Goal: Task Accomplishment & Management: Use online tool/utility

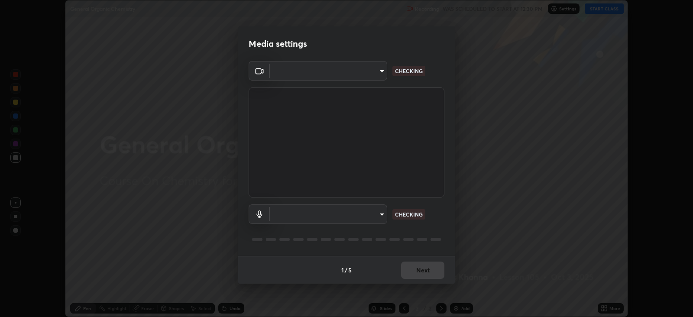
scroll to position [317, 692]
type input "db11550c6627cd1456fd7c992929e7e19338e9c76f4b1d491d27fd0e93a561d0"
click at [382, 211] on body "Erase all General Organic Chemistry Recording WAS SCHEDULED TO START AT 12:30 P…" at bounding box center [346, 158] width 693 height 317
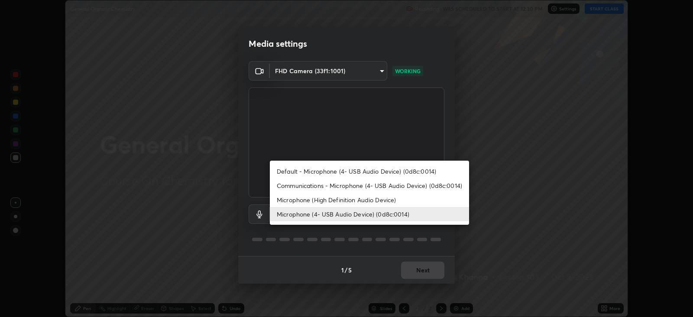
click at [388, 199] on li "Microphone (High Definition Audio Device)" at bounding box center [369, 200] width 199 height 14
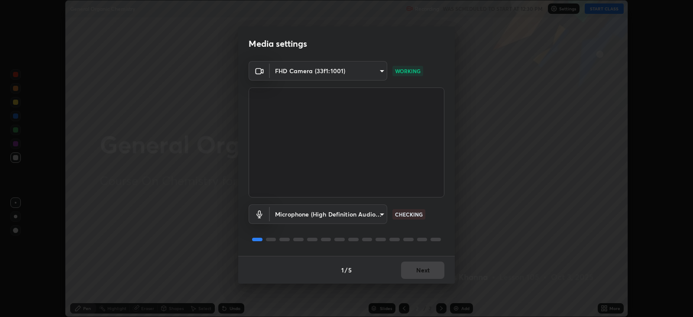
click at [376, 213] on body "Erase all General Organic Chemistry Recording WAS SCHEDULED TO START AT 12:30 P…" at bounding box center [346, 158] width 693 height 317
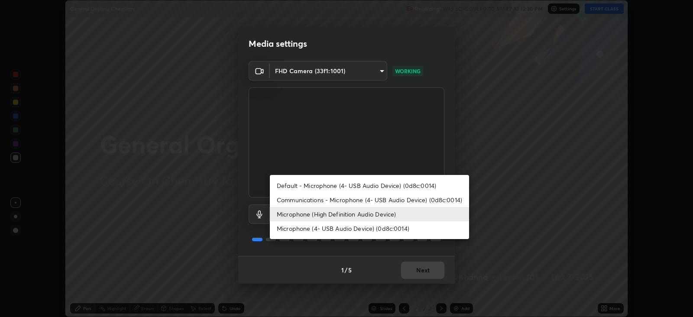
click at [388, 230] on li "Microphone (4- USB Audio Device) (0d8c:0014)" at bounding box center [369, 228] width 199 height 14
type input "d805ff438e7078c1de71cb4717de75612b37844973a4f27df63e8d5766dad93f"
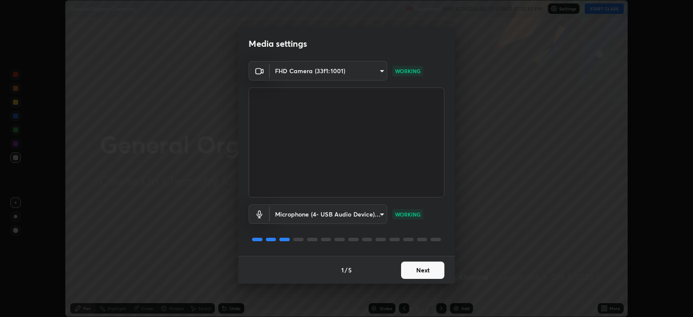
click at [429, 271] on button "Next" at bounding box center [422, 270] width 43 height 17
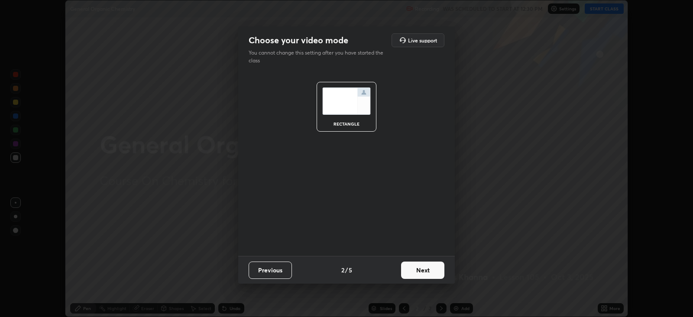
click at [430, 271] on button "Next" at bounding box center [422, 270] width 43 height 17
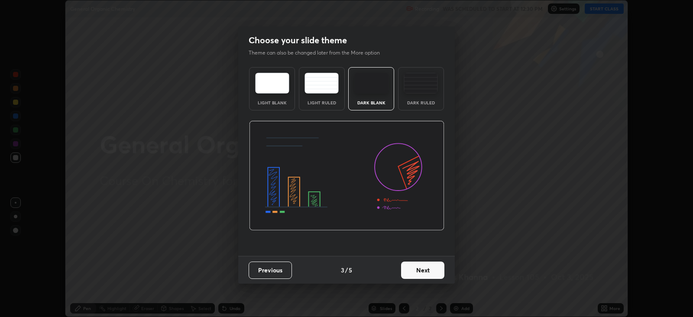
click at [431, 271] on button "Next" at bounding box center [422, 270] width 43 height 17
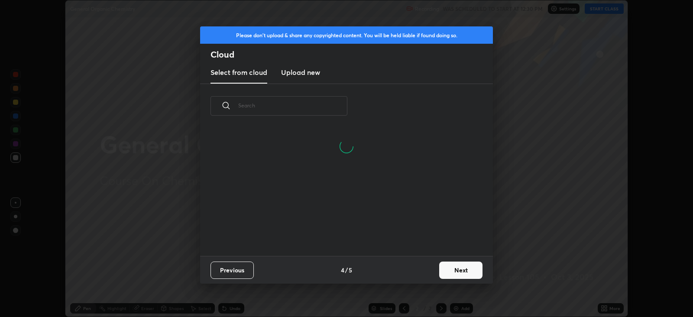
click at [456, 269] on button "Next" at bounding box center [460, 270] width 43 height 17
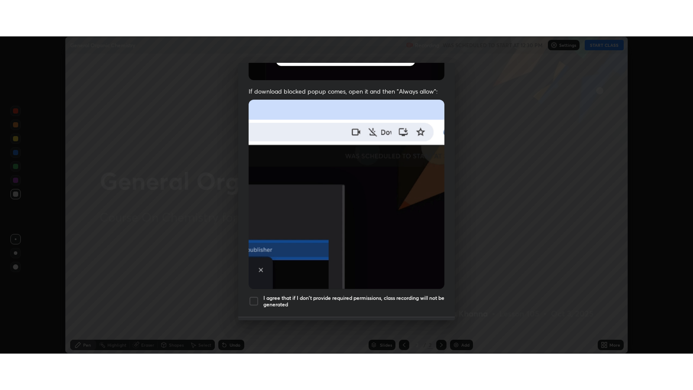
scroll to position [175, 0]
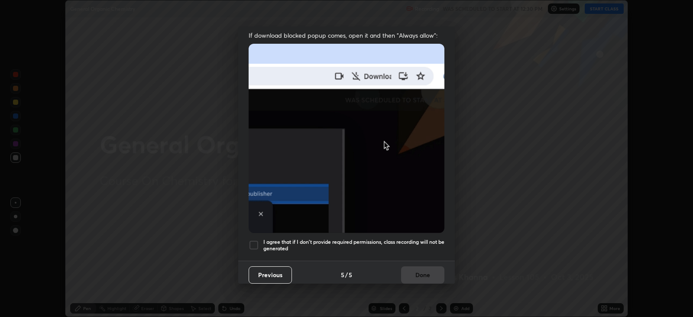
click at [256, 241] on div at bounding box center [254, 245] width 10 height 10
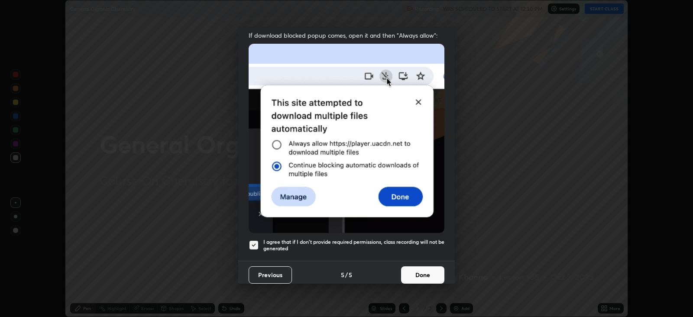
click at [430, 267] on button "Done" at bounding box center [422, 274] width 43 height 17
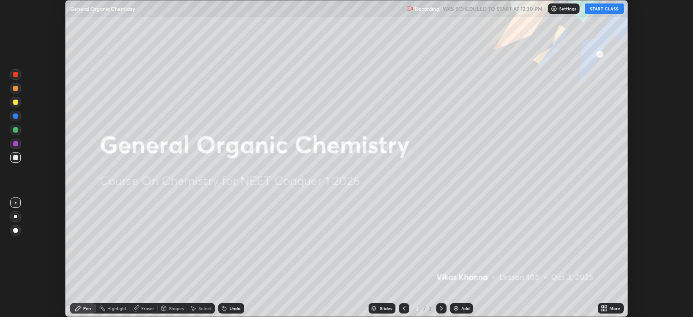
click at [607, 9] on button "START CLASS" at bounding box center [604, 8] width 39 height 10
click at [612, 304] on div "More" at bounding box center [611, 308] width 26 height 10
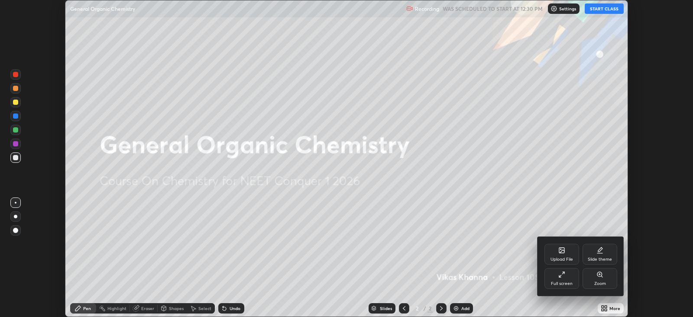
click at [557, 280] on div "Full screen" at bounding box center [561, 278] width 35 height 21
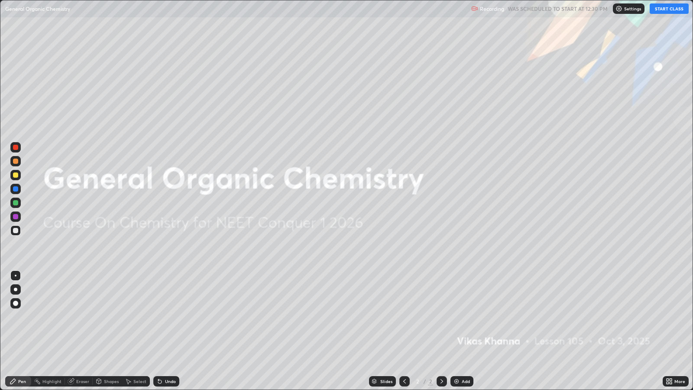
scroll to position [389, 692]
click at [466, 317] on div "Add" at bounding box center [466, 381] width 8 height 4
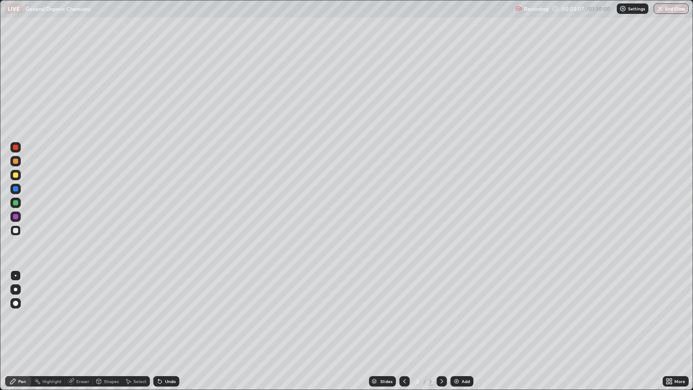
click at [15, 302] on div at bounding box center [15, 303] width 5 height 5
click at [15, 174] on div at bounding box center [15, 174] width 5 height 5
click at [115, 317] on div "Shapes" at bounding box center [111, 381] width 15 height 4
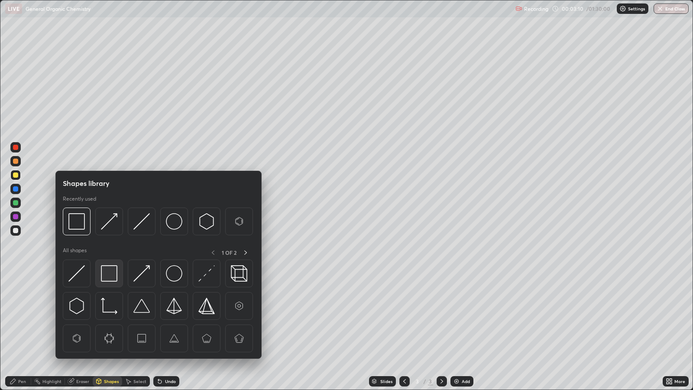
click at [110, 273] on img at bounding box center [109, 273] width 16 height 16
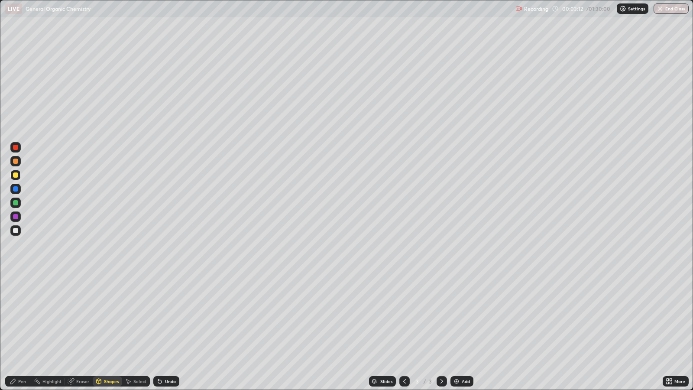
click at [402, 317] on icon at bounding box center [404, 381] width 7 height 7
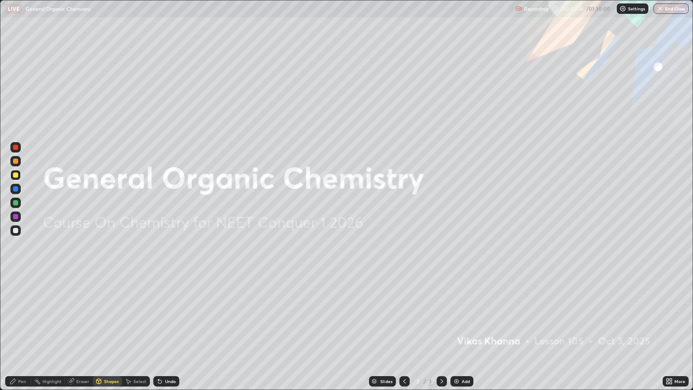
click at [440, 317] on icon at bounding box center [441, 381] width 7 height 7
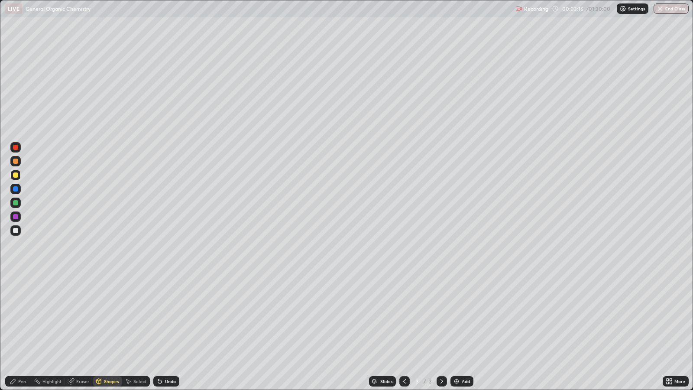
click at [35, 317] on circle at bounding box center [35, 379] width 1 height 1
click at [168, 317] on div "Undo" at bounding box center [170, 381] width 11 height 4
click at [23, 317] on div "Pen" at bounding box center [22, 381] width 8 height 4
click at [111, 317] on div "Shapes" at bounding box center [111, 381] width 15 height 4
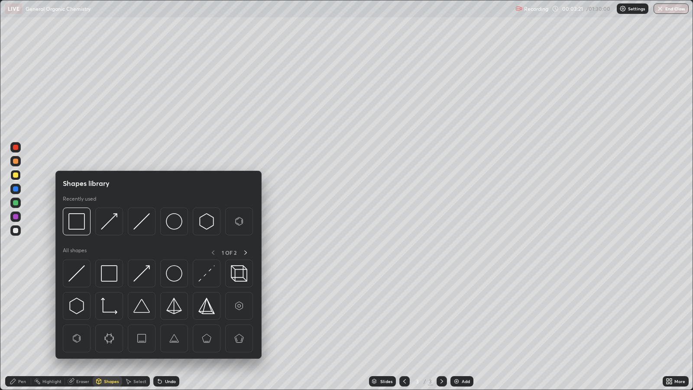
click at [111, 276] on img at bounding box center [109, 273] width 16 height 16
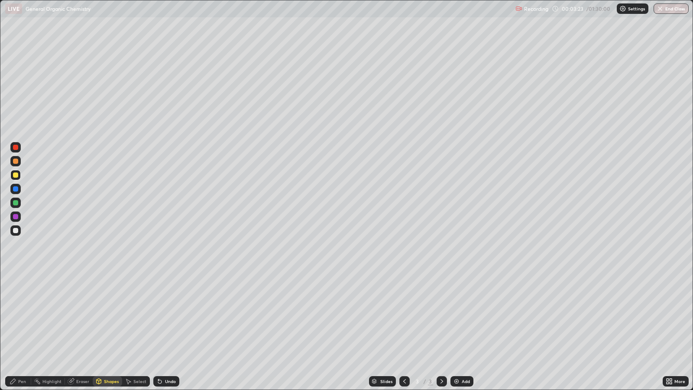
click at [22, 317] on div "Pen" at bounding box center [22, 381] width 8 height 4
click at [16, 188] on div at bounding box center [15, 188] width 5 height 5
click at [107, 317] on div "Shapes" at bounding box center [111, 381] width 15 height 4
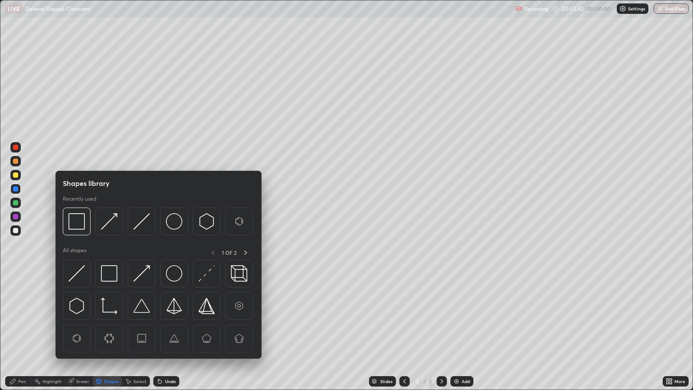
click at [146, 274] on img at bounding box center [141, 273] width 16 height 16
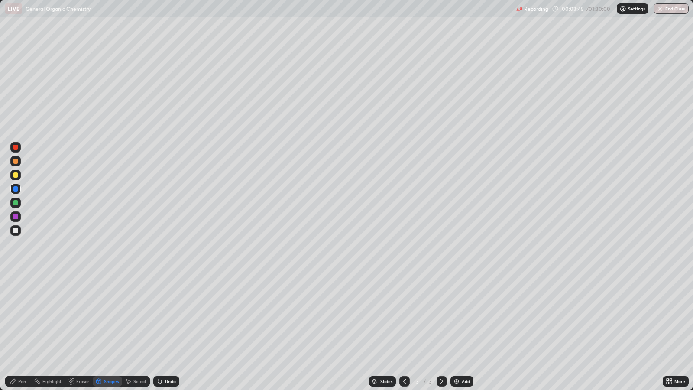
click at [108, 317] on div "Shapes" at bounding box center [111, 381] width 15 height 4
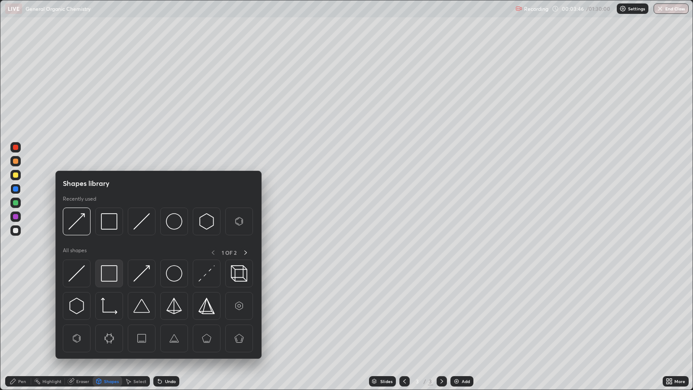
click at [109, 275] on img at bounding box center [109, 273] width 16 height 16
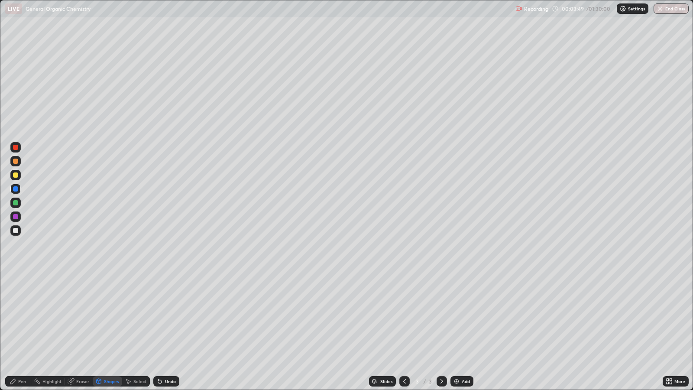
click at [35, 317] on circle at bounding box center [34, 380] width 1 height 1
click at [17, 176] on div at bounding box center [15, 174] width 5 height 5
click at [168, 317] on div "Undo" at bounding box center [170, 381] width 11 height 4
click at [19, 317] on div "Pen" at bounding box center [22, 381] width 8 height 4
click at [109, 317] on div "Shapes" at bounding box center [111, 381] width 15 height 4
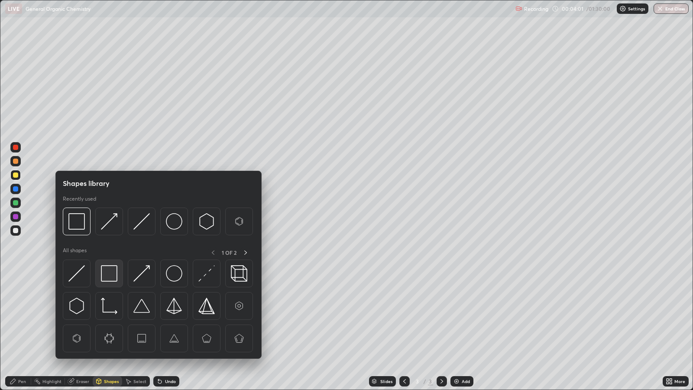
click at [113, 275] on img at bounding box center [109, 273] width 16 height 16
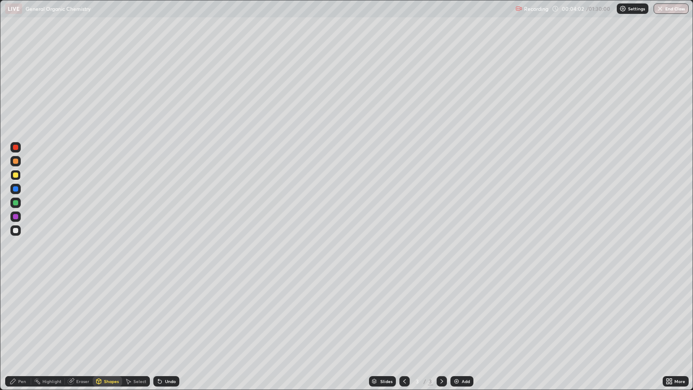
click at [16, 188] on div at bounding box center [15, 188] width 5 height 5
click at [25, 317] on div "Pen" at bounding box center [18, 381] width 26 height 10
click at [17, 175] on div at bounding box center [15, 174] width 5 height 5
click at [465, 317] on div "Add" at bounding box center [466, 381] width 8 height 4
click at [16, 161] on div at bounding box center [15, 161] width 5 height 5
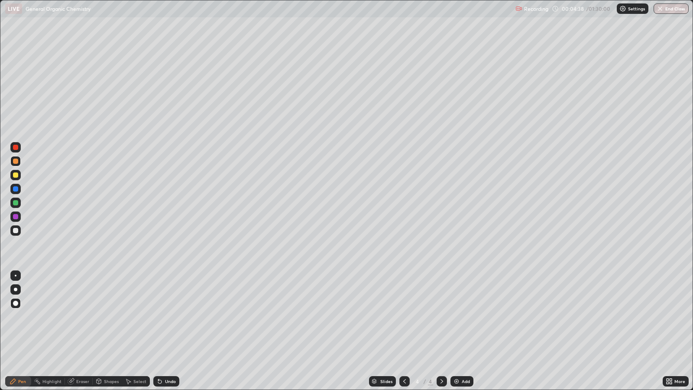
click at [16, 230] on div at bounding box center [15, 230] width 5 height 5
click at [15, 188] on div at bounding box center [15, 188] width 5 height 5
click at [16, 201] on div at bounding box center [15, 202] width 5 height 5
click at [462, 317] on div "Add" at bounding box center [466, 381] width 8 height 4
click at [113, 317] on div "Shapes" at bounding box center [111, 381] width 15 height 4
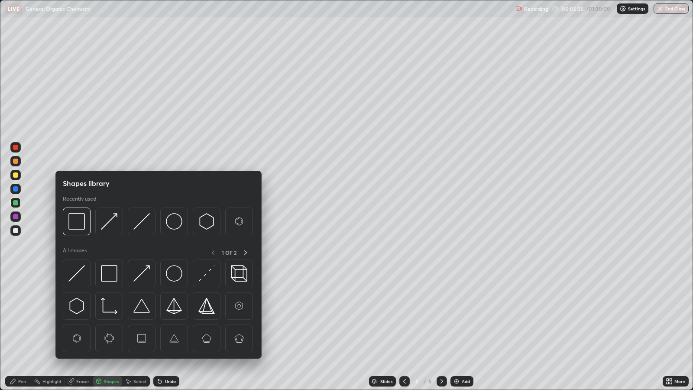
click at [116, 275] on img at bounding box center [109, 273] width 16 height 16
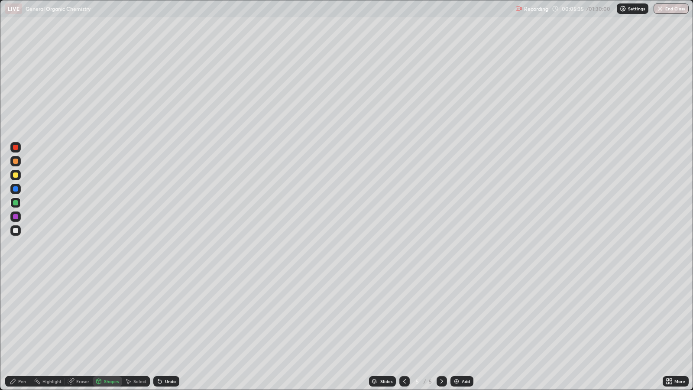
click at [19, 217] on div at bounding box center [15, 216] width 10 height 10
click at [108, 317] on div "Shapes" at bounding box center [111, 381] width 15 height 4
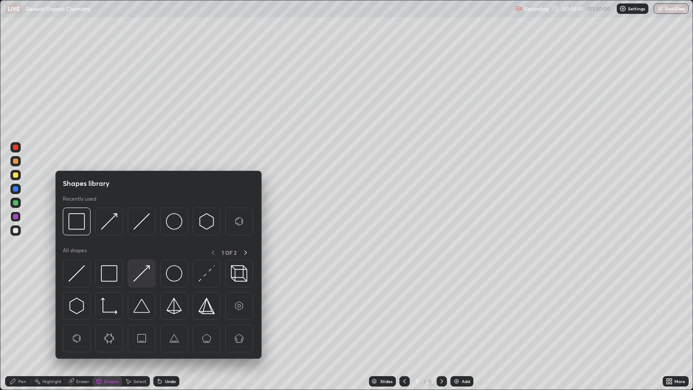
click at [135, 275] on img at bounding box center [141, 273] width 16 height 16
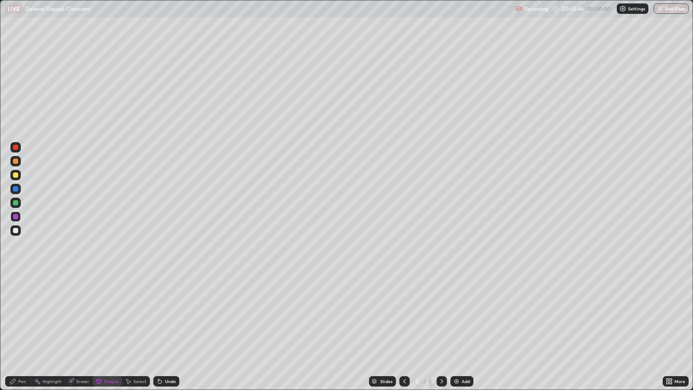
click at [108, 317] on div "Shapes" at bounding box center [107, 381] width 29 height 10
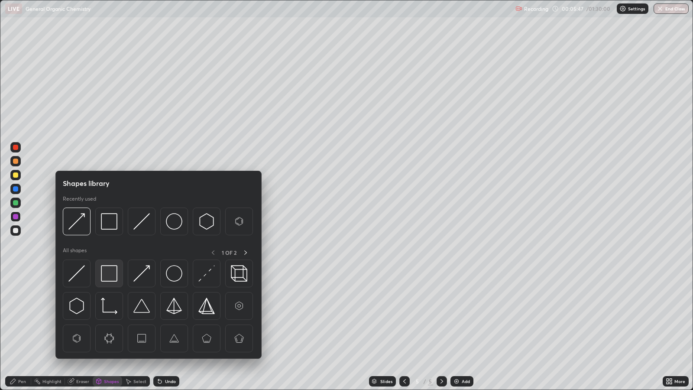
click at [107, 272] on img at bounding box center [109, 273] width 16 height 16
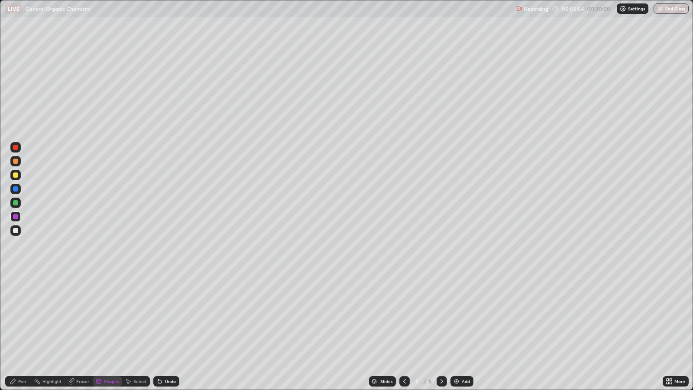
click at [29, 317] on div "Pen" at bounding box center [18, 380] width 26 height 17
click at [16, 175] on div at bounding box center [15, 174] width 5 height 5
click at [404, 317] on icon at bounding box center [404, 381] width 3 height 4
click at [112, 317] on div "Shapes" at bounding box center [111, 381] width 15 height 4
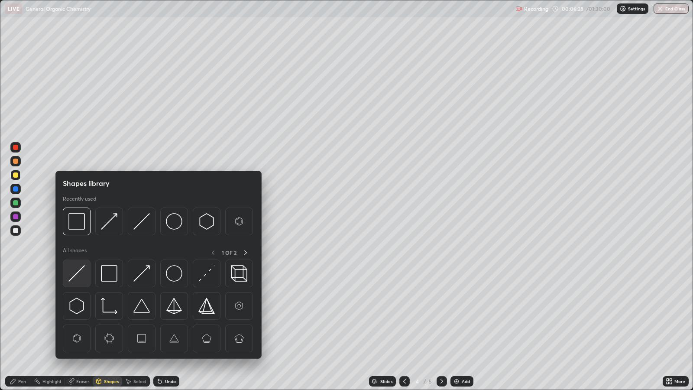
click at [82, 272] on img at bounding box center [76, 273] width 16 height 16
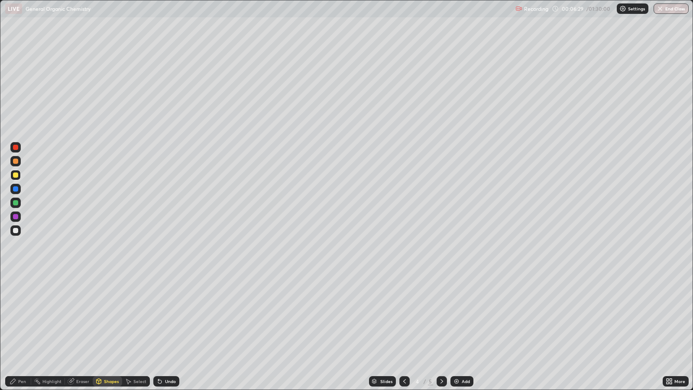
click at [17, 216] on div at bounding box center [15, 216] width 5 height 5
click at [24, 317] on div "Pen" at bounding box center [18, 381] width 26 height 10
click at [15, 175] on div at bounding box center [15, 174] width 5 height 5
click at [107, 317] on div "Shapes" at bounding box center [111, 381] width 15 height 4
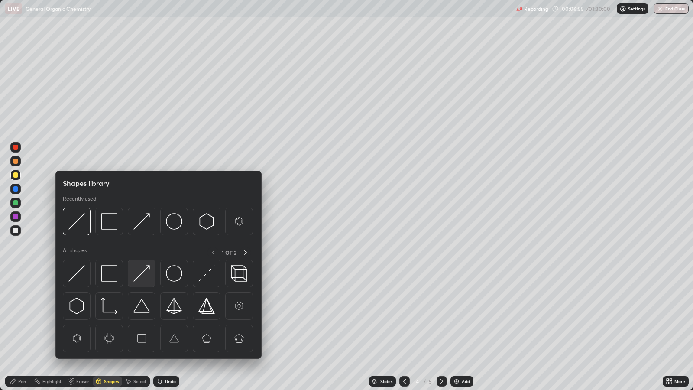
click at [142, 272] on img at bounding box center [141, 273] width 16 height 16
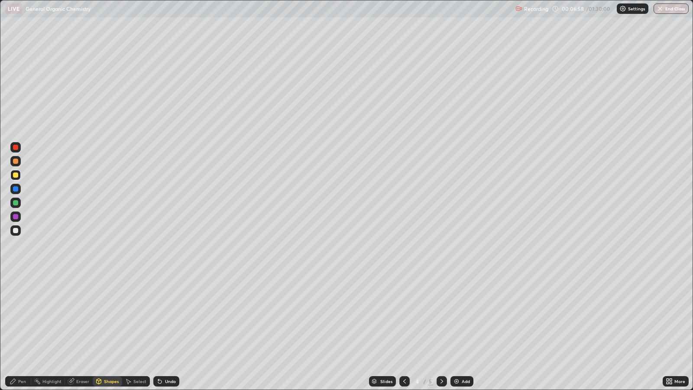
click at [24, 317] on div "Pen" at bounding box center [22, 381] width 8 height 4
click at [459, 317] on div "Add" at bounding box center [461, 381] width 23 height 10
click at [16, 188] on div at bounding box center [15, 188] width 5 height 5
click at [110, 317] on div "Shapes" at bounding box center [111, 381] width 15 height 4
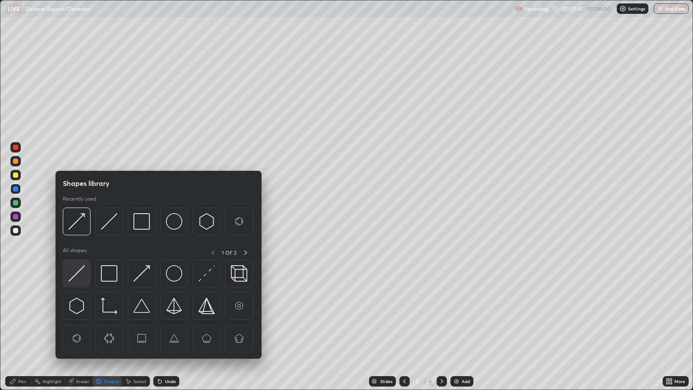
click at [79, 269] on img at bounding box center [76, 273] width 16 height 16
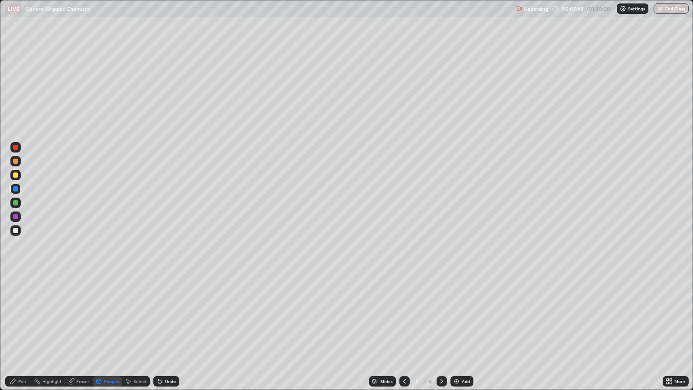
click at [16, 175] on div at bounding box center [15, 174] width 5 height 5
click at [25, 317] on div "Pen" at bounding box center [18, 381] width 26 height 10
click at [17, 188] on div at bounding box center [15, 188] width 5 height 5
click at [16, 202] on div at bounding box center [15, 202] width 5 height 5
click at [463, 317] on div "Add" at bounding box center [466, 381] width 8 height 4
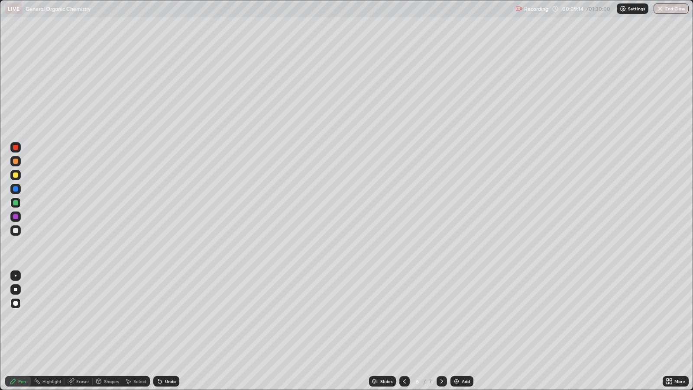
click at [15, 187] on div at bounding box center [15, 188] width 5 height 5
click at [106, 317] on div "Shapes" at bounding box center [111, 381] width 15 height 4
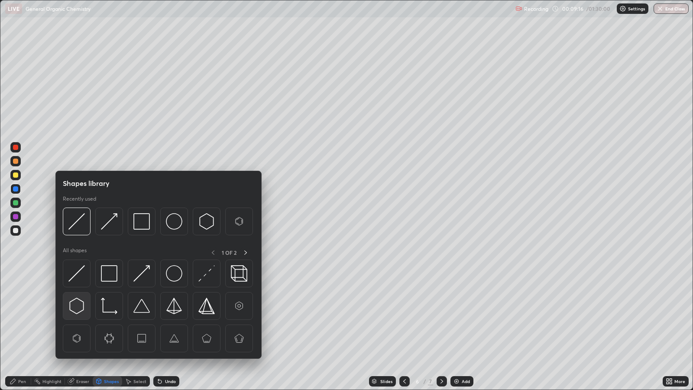
click at [81, 305] on img at bounding box center [76, 306] width 16 height 16
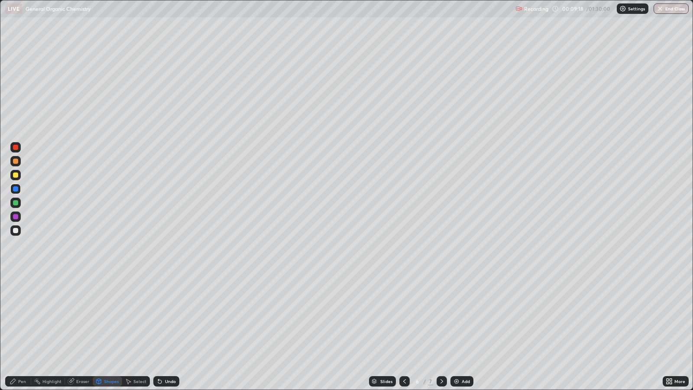
click at [18, 317] on div "Pen" at bounding box center [22, 381] width 8 height 4
click at [15, 175] on div at bounding box center [15, 174] width 5 height 5
click at [15, 230] on div at bounding box center [15, 230] width 5 height 5
click at [109, 317] on div "Shapes" at bounding box center [111, 381] width 15 height 4
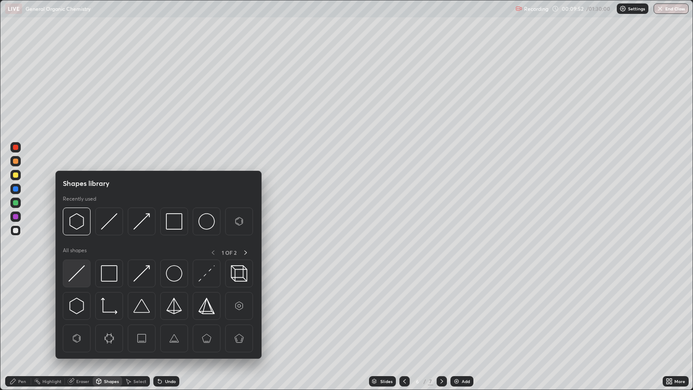
click at [80, 273] on img at bounding box center [76, 273] width 16 height 16
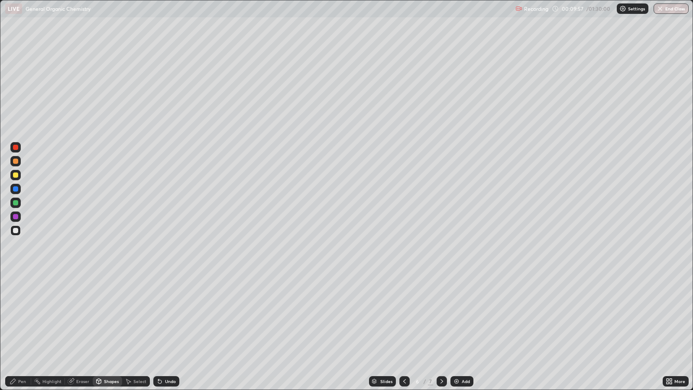
click at [25, 317] on div "Pen" at bounding box center [18, 381] width 26 height 10
click at [15, 217] on div at bounding box center [15, 216] width 5 height 5
click at [403, 317] on icon at bounding box center [404, 381] width 7 height 7
click at [440, 317] on icon at bounding box center [441, 381] width 7 height 7
click at [403, 317] on icon at bounding box center [404, 381] width 7 height 7
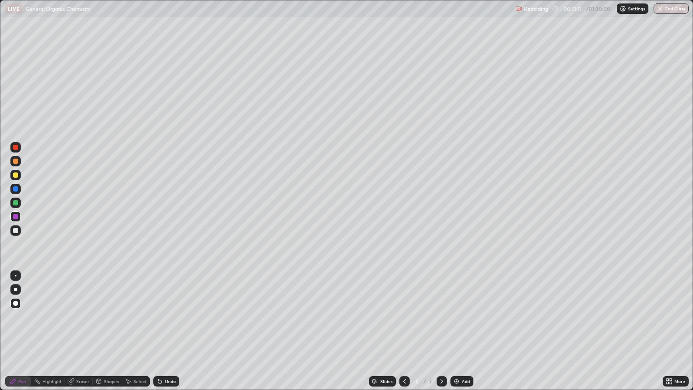
click at [403, 317] on icon at bounding box center [404, 381] width 7 height 7
click at [440, 317] on icon at bounding box center [441, 381] width 7 height 7
click at [407, 317] on icon at bounding box center [404, 381] width 7 height 7
click at [440, 317] on icon at bounding box center [441, 381] width 7 height 7
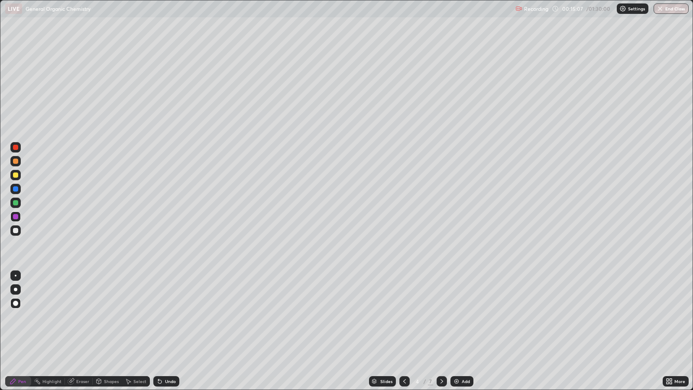
click at [440, 317] on icon at bounding box center [441, 381] width 7 height 7
click at [445, 317] on div at bounding box center [442, 381] width 10 height 10
click at [466, 317] on div "Add" at bounding box center [466, 381] width 8 height 4
click at [106, 317] on div "Shapes" at bounding box center [107, 381] width 29 height 10
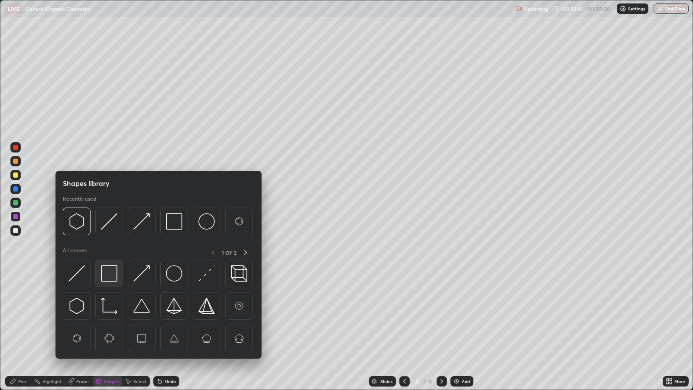
click at [111, 267] on img at bounding box center [109, 273] width 16 height 16
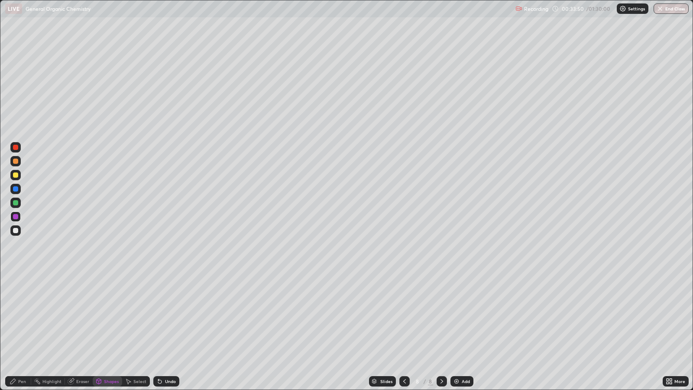
click at [21, 317] on div "Pen" at bounding box center [22, 381] width 8 height 4
click at [16, 173] on div at bounding box center [15, 174] width 5 height 5
click at [167, 317] on div "Undo" at bounding box center [166, 381] width 26 height 10
click at [165, 317] on div "Undo" at bounding box center [170, 381] width 11 height 4
click at [109, 317] on div "Shapes" at bounding box center [111, 381] width 15 height 4
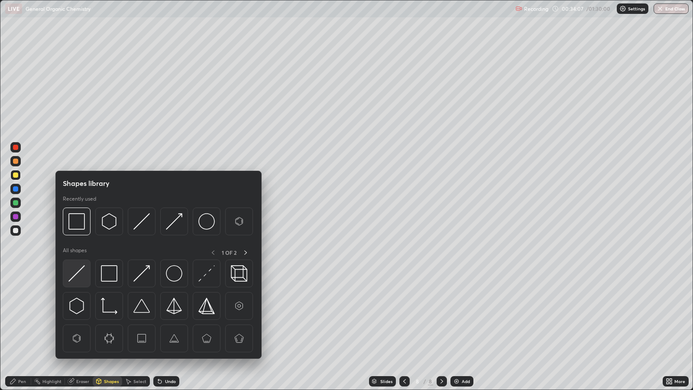
click at [77, 273] on img at bounding box center [76, 273] width 16 height 16
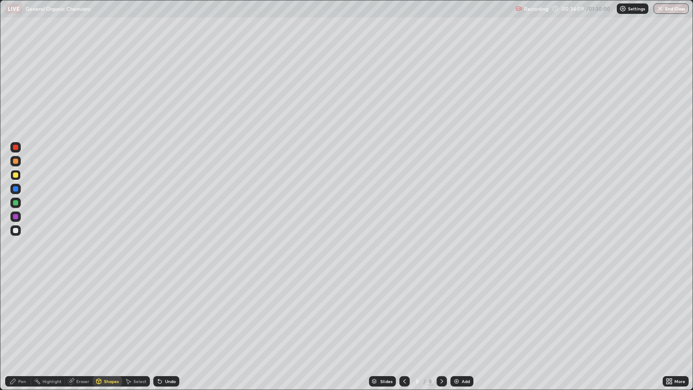
click at [464, 317] on div "Add" at bounding box center [466, 381] width 8 height 4
click at [23, 317] on div "Pen" at bounding box center [22, 381] width 8 height 4
click at [17, 173] on div at bounding box center [15, 174] width 5 height 5
click at [107, 317] on div "Shapes" at bounding box center [111, 381] width 15 height 4
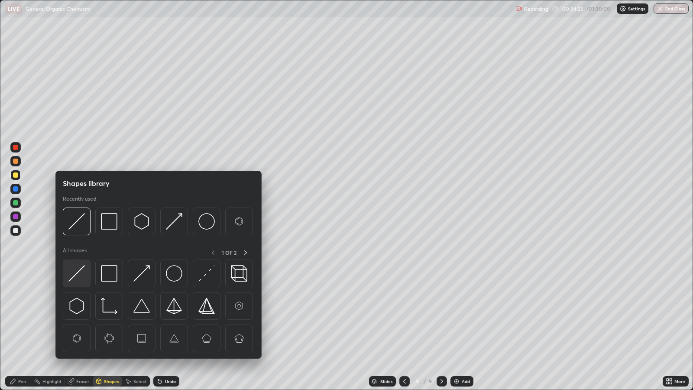
click at [79, 279] on img at bounding box center [76, 273] width 16 height 16
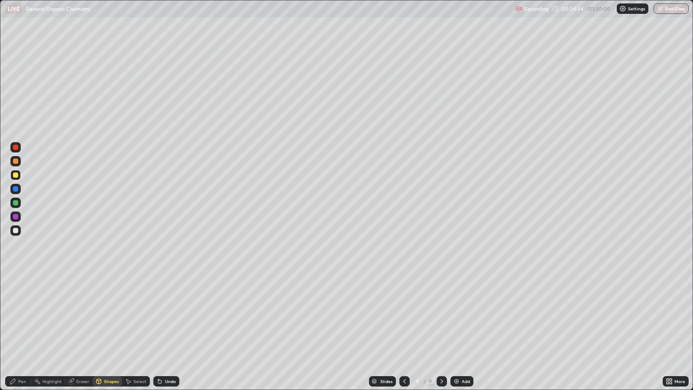
click at [26, 317] on div "Pen" at bounding box center [18, 381] width 26 height 10
click at [24, 317] on div "Pen" at bounding box center [22, 381] width 8 height 4
click at [15, 214] on div at bounding box center [15, 216] width 5 height 5
click at [13, 317] on icon at bounding box center [12, 381] width 5 height 5
click at [16, 190] on div at bounding box center [15, 188] width 5 height 5
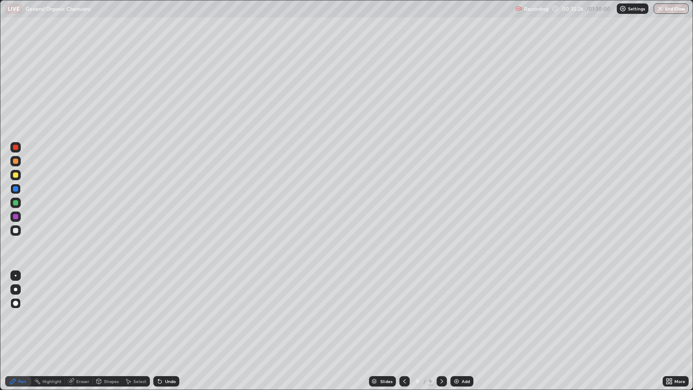
click at [112, 317] on div "Shapes" at bounding box center [111, 381] width 15 height 4
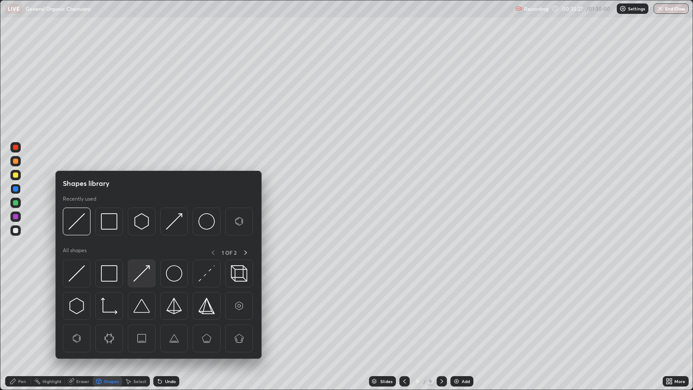
click at [144, 278] on img at bounding box center [141, 273] width 16 height 16
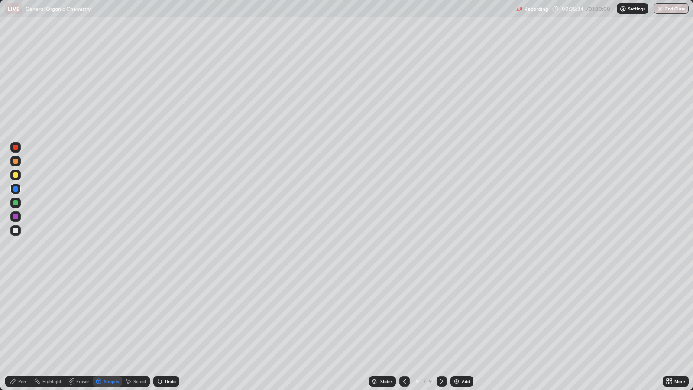
click at [19, 317] on div "Pen" at bounding box center [22, 381] width 8 height 4
click at [17, 214] on div at bounding box center [15, 216] width 5 height 5
click at [16, 175] on div at bounding box center [15, 174] width 5 height 5
click at [15, 202] on div at bounding box center [15, 202] width 5 height 5
click at [17, 205] on div at bounding box center [15, 202] width 5 height 5
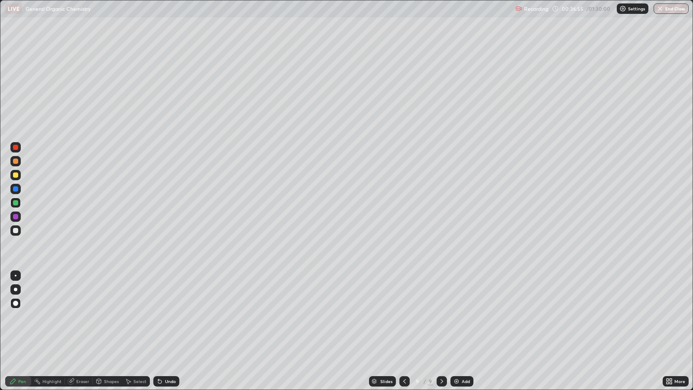
click at [15, 230] on div at bounding box center [15, 230] width 5 height 5
click at [463, 317] on div "Add" at bounding box center [466, 381] width 8 height 4
click at [168, 317] on div "Undo" at bounding box center [170, 381] width 11 height 4
click at [173, 317] on div "Undo" at bounding box center [170, 381] width 11 height 4
click at [173, 317] on div "Undo" at bounding box center [166, 381] width 26 height 10
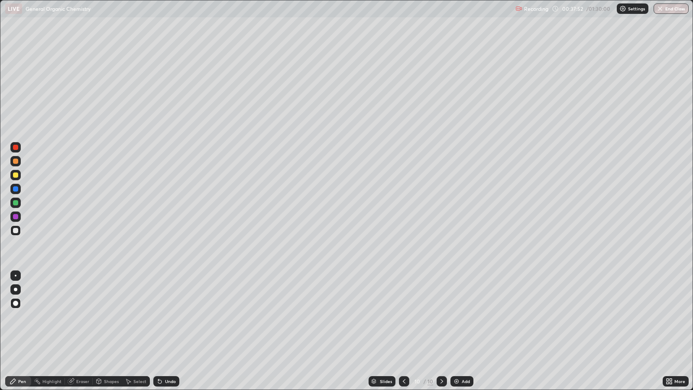
click at [403, 317] on icon at bounding box center [404, 381] width 7 height 7
click at [441, 317] on icon at bounding box center [441, 381] width 3 height 4
click at [15, 217] on div at bounding box center [15, 216] width 5 height 5
click at [464, 317] on div "Add" at bounding box center [466, 381] width 8 height 4
click at [25, 317] on div "Pen" at bounding box center [22, 381] width 8 height 4
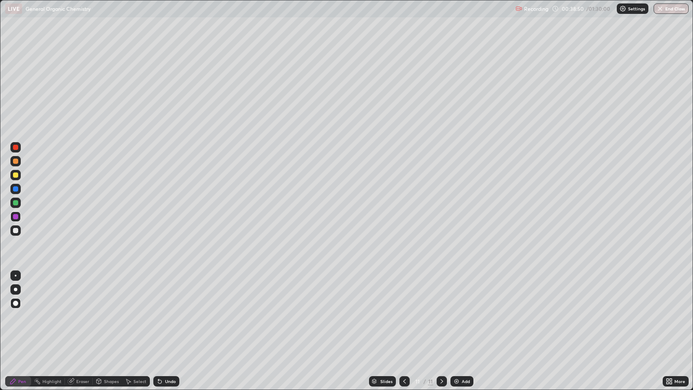
click at [106, 317] on div "Shapes" at bounding box center [111, 381] width 15 height 4
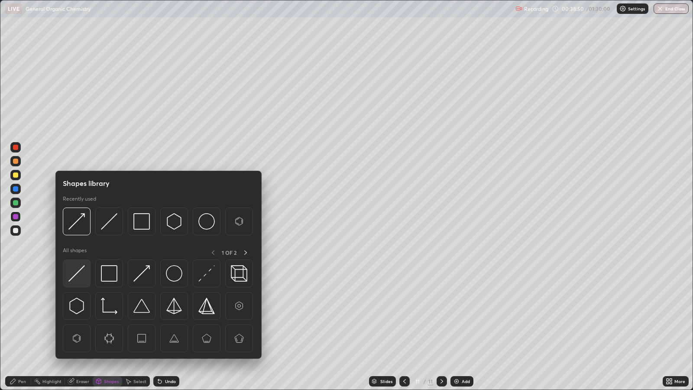
click at [74, 275] on img at bounding box center [76, 273] width 16 height 16
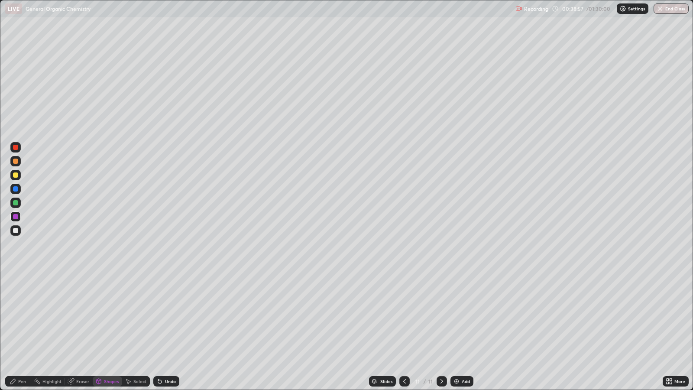
click at [19, 317] on div "Pen" at bounding box center [22, 381] width 8 height 4
click at [459, 317] on div "Add" at bounding box center [461, 381] width 23 height 10
click at [14, 174] on div at bounding box center [15, 174] width 5 height 5
click at [109, 317] on div "Shapes" at bounding box center [111, 381] width 15 height 4
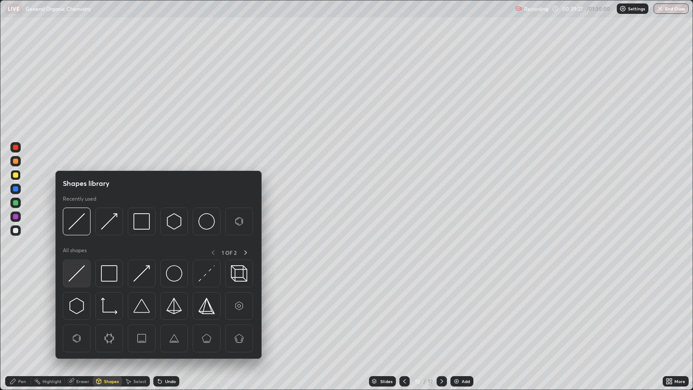
click at [81, 272] on img at bounding box center [76, 273] width 16 height 16
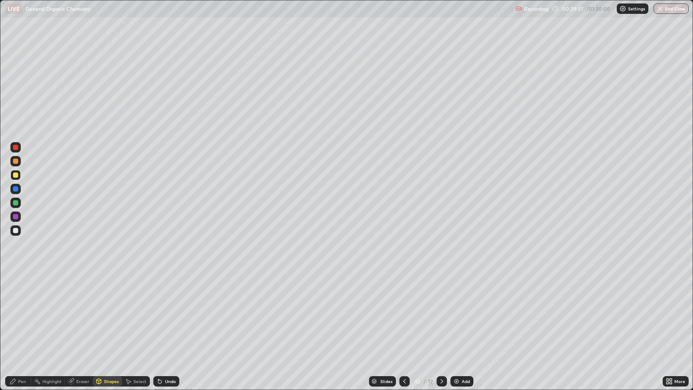
click at [26, 317] on div "Pen" at bounding box center [18, 381] width 26 height 10
click at [16, 161] on div at bounding box center [15, 161] width 5 height 5
click at [405, 317] on icon at bounding box center [404, 381] width 7 height 7
click at [403, 317] on icon at bounding box center [404, 381] width 3 height 4
click at [403, 317] on icon at bounding box center [404, 381] width 7 height 7
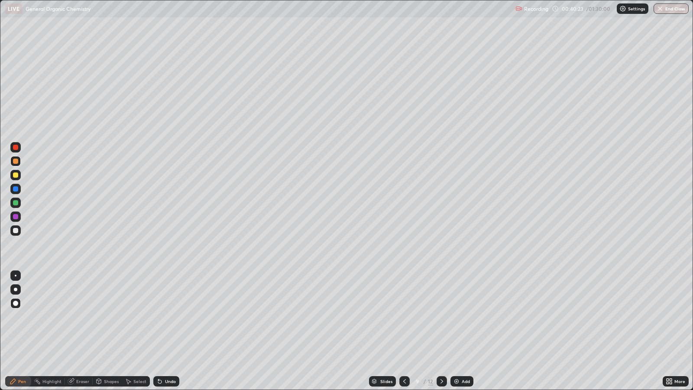
click at [403, 317] on icon at bounding box center [404, 381] width 7 height 7
click at [440, 317] on icon at bounding box center [441, 381] width 7 height 7
click at [442, 317] on icon at bounding box center [441, 381] width 7 height 7
click at [440, 317] on icon at bounding box center [441, 381] width 7 height 7
click at [442, 317] on icon at bounding box center [441, 381] width 7 height 7
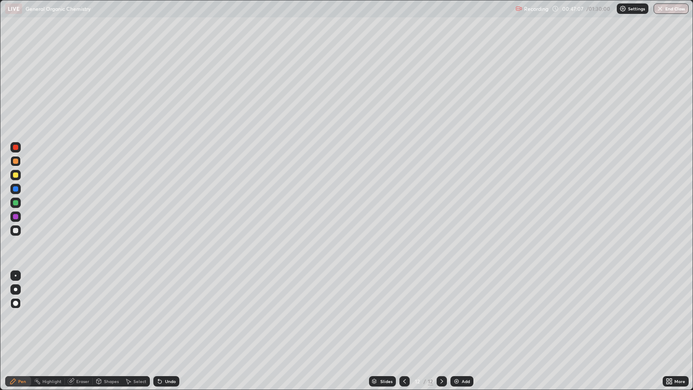
click at [403, 317] on icon at bounding box center [404, 381] width 7 height 7
click at [17, 173] on div at bounding box center [15, 174] width 5 height 5
click at [17, 201] on div at bounding box center [15, 202] width 5 height 5
click at [16, 188] on div at bounding box center [15, 188] width 5 height 5
click at [78, 317] on div "Eraser" at bounding box center [82, 381] width 13 height 4
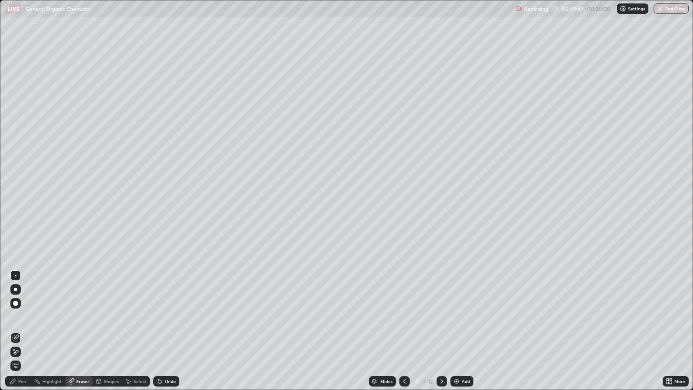
click at [14, 317] on icon at bounding box center [13, 381] width 7 height 7
click at [463, 317] on div "Add" at bounding box center [466, 381] width 8 height 4
click at [162, 317] on div "Undo" at bounding box center [166, 381] width 26 height 10
click at [163, 317] on div "Undo" at bounding box center [166, 381] width 26 height 10
click at [169, 317] on div "Undo" at bounding box center [166, 381] width 26 height 10
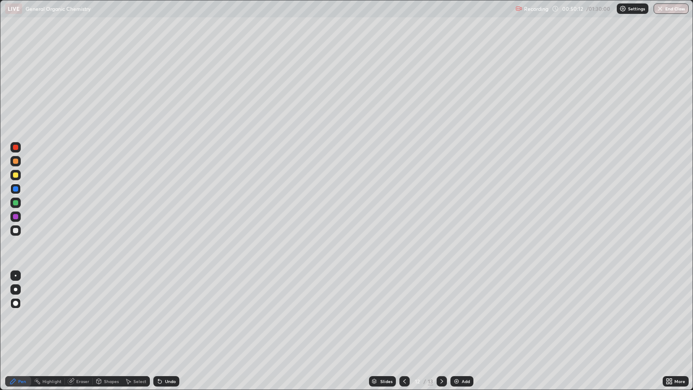
click at [401, 317] on icon at bounding box center [404, 381] width 7 height 7
click at [16, 230] on div at bounding box center [15, 230] width 5 height 5
click at [440, 317] on icon at bounding box center [441, 381] width 7 height 7
click at [438, 317] on icon at bounding box center [441, 381] width 7 height 7
click at [13, 188] on div at bounding box center [15, 188] width 5 height 5
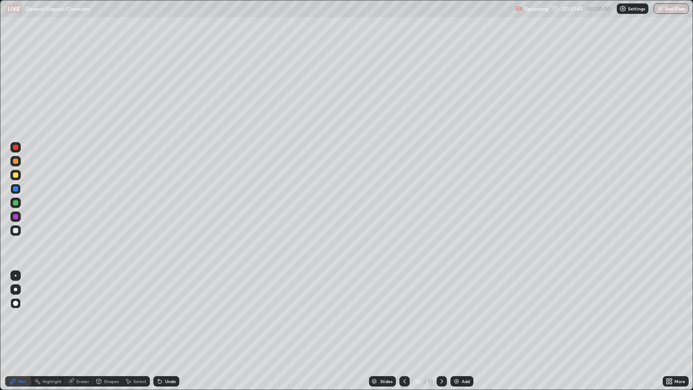
click at [16, 187] on div at bounding box center [15, 188] width 5 height 5
click at [17, 187] on div at bounding box center [15, 188] width 5 height 5
click at [17, 191] on div at bounding box center [15, 188] width 5 height 5
click at [77, 317] on div "Eraser" at bounding box center [79, 381] width 28 height 10
click at [76, 317] on div "Eraser" at bounding box center [79, 381] width 28 height 10
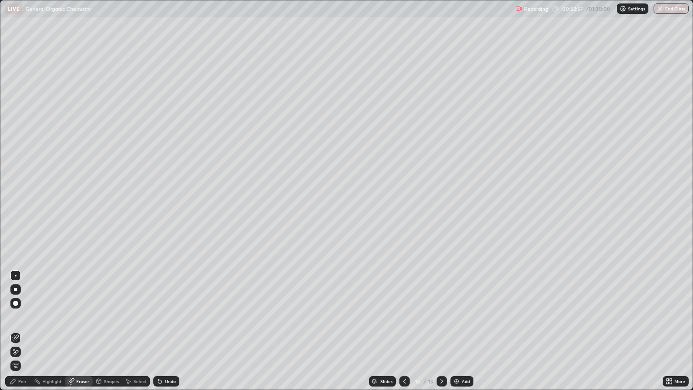
click at [21, 317] on div "Pen" at bounding box center [22, 381] width 8 height 4
click at [15, 202] on div at bounding box center [15, 202] width 5 height 5
click at [18, 174] on div at bounding box center [15, 174] width 5 height 5
click at [16, 228] on div at bounding box center [15, 230] width 5 height 5
click at [462, 317] on div "Add" at bounding box center [466, 381] width 8 height 4
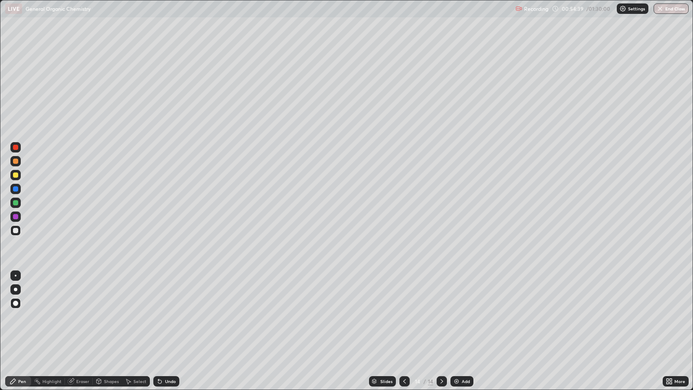
click at [16, 146] on div at bounding box center [15, 147] width 5 height 5
click at [403, 317] on icon at bounding box center [404, 381] width 7 height 7
click at [440, 317] on icon at bounding box center [441, 381] width 7 height 7
click at [469, 317] on div "Add" at bounding box center [461, 381] width 23 height 10
click at [18, 172] on div at bounding box center [15, 175] width 10 height 10
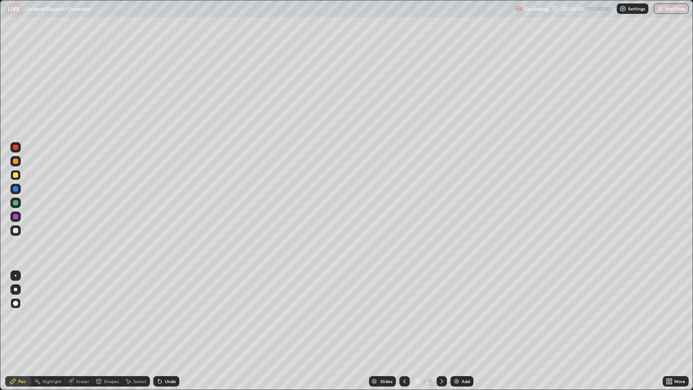
click at [113, 317] on div "Shapes" at bounding box center [111, 381] width 15 height 4
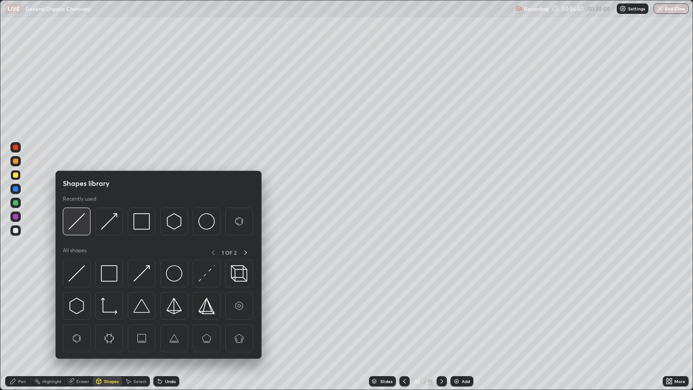
click at [79, 224] on img at bounding box center [76, 221] width 16 height 16
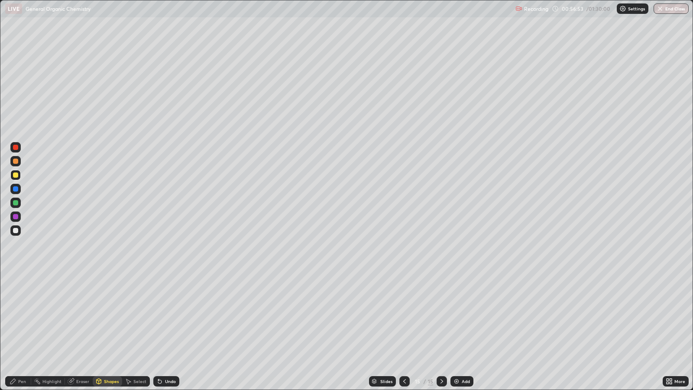
click at [22, 317] on div "Pen" at bounding box center [22, 381] width 8 height 4
click at [110, 317] on div "Shapes" at bounding box center [111, 381] width 15 height 4
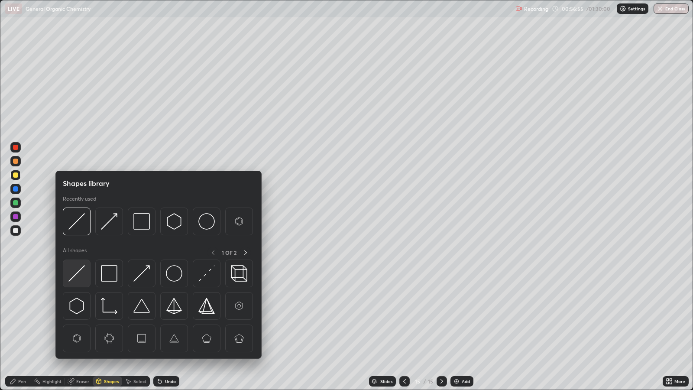
click at [85, 269] on div at bounding box center [77, 273] width 28 height 28
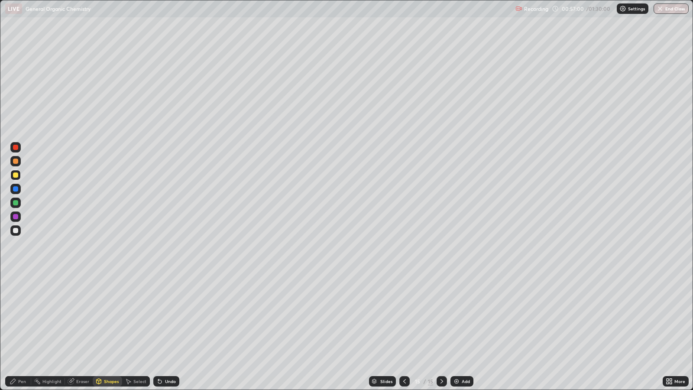
click at [167, 317] on div "Undo" at bounding box center [170, 381] width 11 height 4
click at [168, 317] on div "Undo" at bounding box center [170, 381] width 11 height 4
click at [29, 317] on div "Pen" at bounding box center [18, 381] width 26 height 10
click at [16, 202] on div at bounding box center [15, 202] width 5 height 5
click at [175, 317] on div "Undo" at bounding box center [166, 381] width 26 height 10
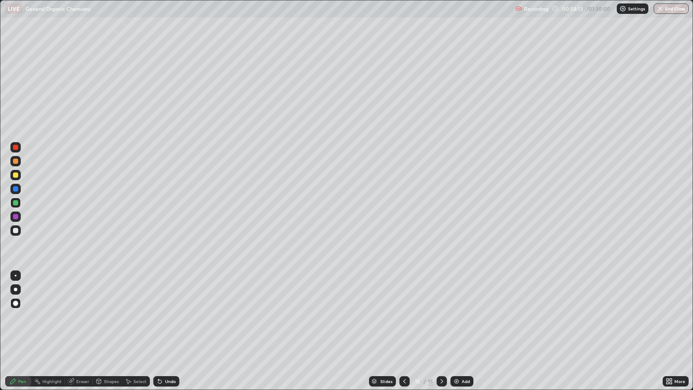
click at [172, 317] on div "Undo" at bounding box center [166, 381] width 26 height 10
click at [465, 317] on div "Add" at bounding box center [466, 381] width 8 height 4
click at [108, 317] on div "Shapes" at bounding box center [111, 381] width 15 height 4
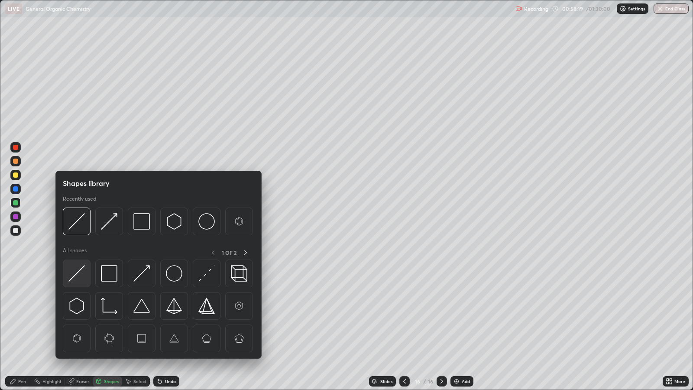
click at [80, 275] on img at bounding box center [76, 273] width 16 height 16
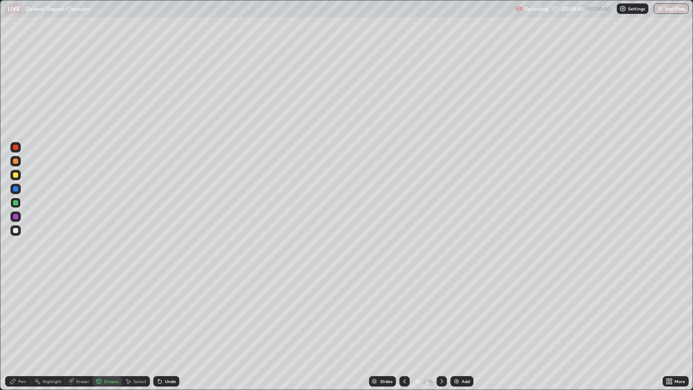
click at [23, 317] on div "Pen" at bounding box center [18, 381] width 26 height 10
click at [16, 175] on div at bounding box center [15, 174] width 5 height 5
click at [169, 317] on div "Undo" at bounding box center [170, 381] width 11 height 4
click at [170, 317] on div "Undo" at bounding box center [170, 381] width 11 height 4
click at [169, 317] on div "Undo" at bounding box center [170, 381] width 11 height 4
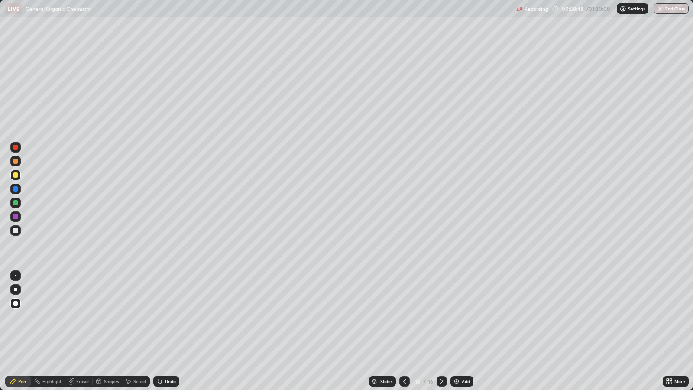
click at [171, 317] on div "Undo" at bounding box center [166, 381] width 26 height 10
click at [169, 317] on div "Undo" at bounding box center [170, 381] width 11 height 4
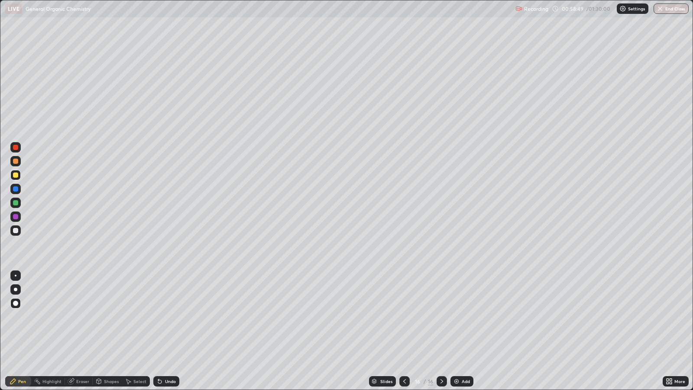
click at [169, 317] on div "Undo" at bounding box center [170, 381] width 11 height 4
click at [170, 317] on div "Undo" at bounding box center [170, 381] width 11 height 4
click at [18, 189] on div at bounding box center [15, 188] width 5 height 5
click at [172, 317] on div "Undo" at bounding box center [170, 381] width 11 height 4
click at [175, 317] on div "Undo" at bounding box center [166, 381] width 26 height 10
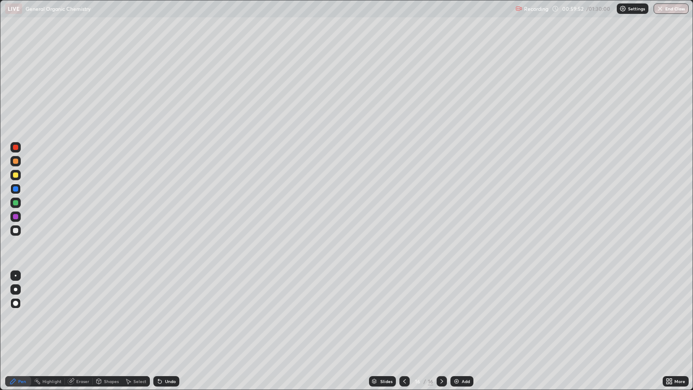
click at [16, 175] on div at bounding box center [15, 174] width 5 height 5
click at [16, 202] on div at bounding box center [15, 202] width 5 height 5
click at [16, 160] on div at bounding box center [15, 161] width 5 height 5
click at [169, 317] on div "Undo" at bounding box center [170, 381] width 11 height 4
click at [165, 317] on div "Undo" at bounding box center [166, 381] width 26 height 10
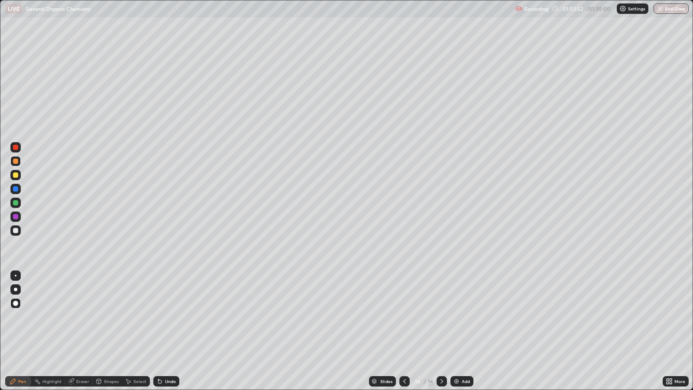
click at [465, 317] on div "Add" at bounding box center [466, 381] width 8 height 4
click at [113, 317] on div "Shapes" at bounding box center [111, 381] width 15 height 4
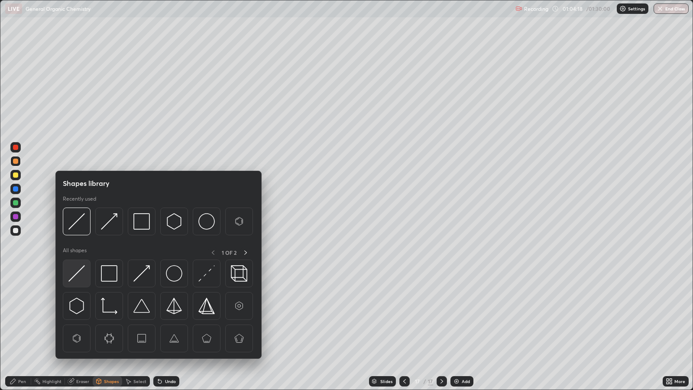
click at [78, 276] on img at bounding box center [76, 273] width 16 height 16
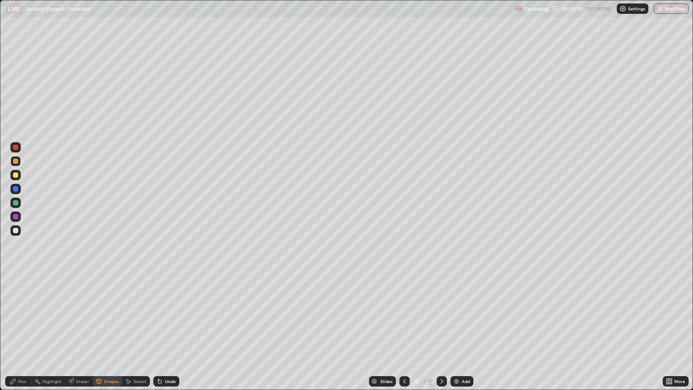
click at [24, 317] on div "Pen" at bounding box center [22, 381] width 8 height 4
click at [15, 202] on div at bounding box center [15, 202] width 5 height 5
click at [462, 317] on div "Add" at bounding box center [466, 381] width 8 height 4
click at [25, 317] on div "Pen" at bounding box center [18, 381] width 26 height 10
click at [109, 317] on div "Shapes" at bounding box center [111, 381] width 15 height 4
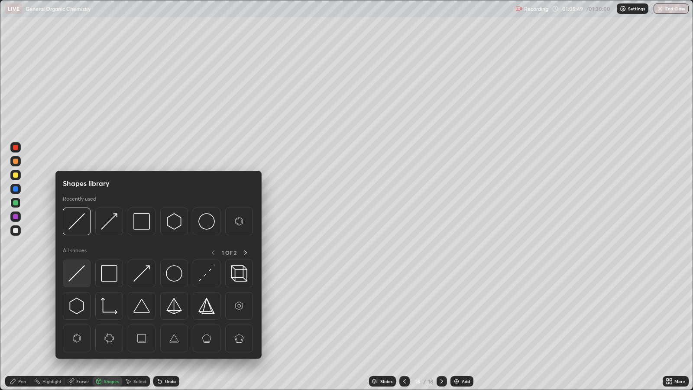
click at [79, 275] on img at bounding box center [76, 273] width 16 height 16
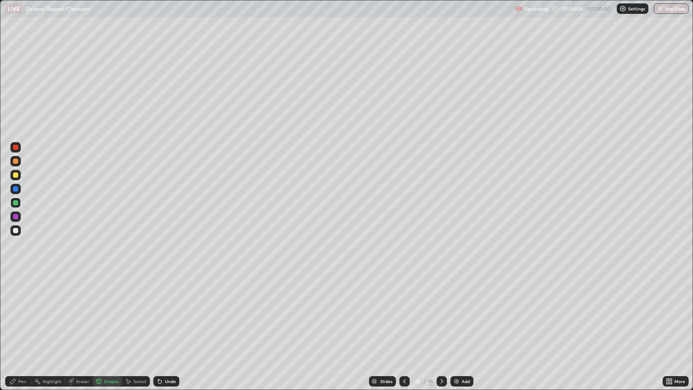
click at [13, 317] on icon at bounding box center [12, 381] width 5 height 5
click at [17, 175] on div at bounding box center [15, 174] width 5 height 5
click at [15, 202] on div at bounding box center [15, 202] width 5 height 5
click at [18, 175] on div at bounding box center [15, 174] width 5 height 5
click at [18, 215] on div at bounding box center [15, 216] width 10 height 10
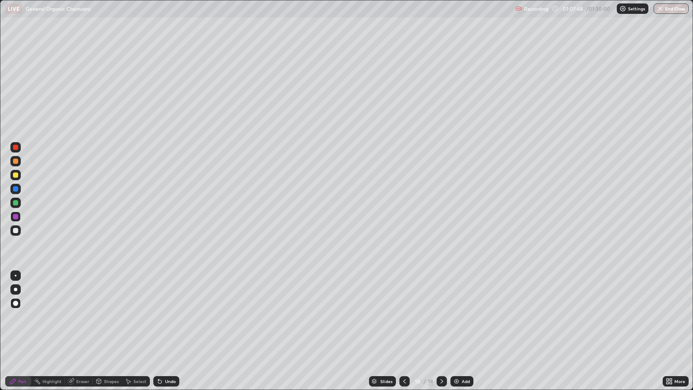
click at [158, 317] on icon at bounding box center [159, 381] width 3 height 3
click at [403, 317] on icon at bounding box center [404, 381] width 7 height 7
click at [440, 317] on icon at bounding box center [441, 381] width 7 height 7
click at [465, 317] on div "Add" at bounding box center [466, 381] width 8 height 4
click at [112, 317] on div "Shapes" at bounding box center [111, 381] width 15 height 4
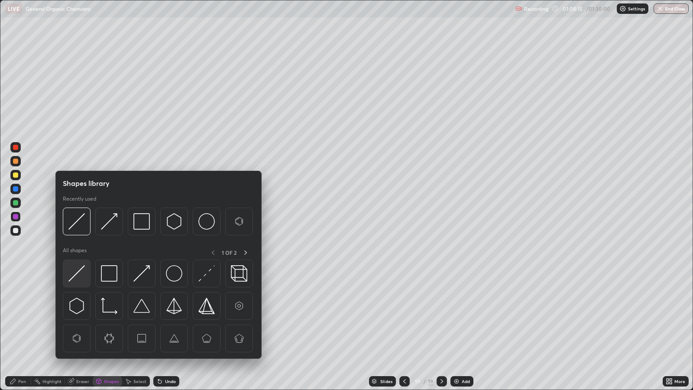
click at [80, 269] on img at bounding box center [76, 273] width 16 height 16
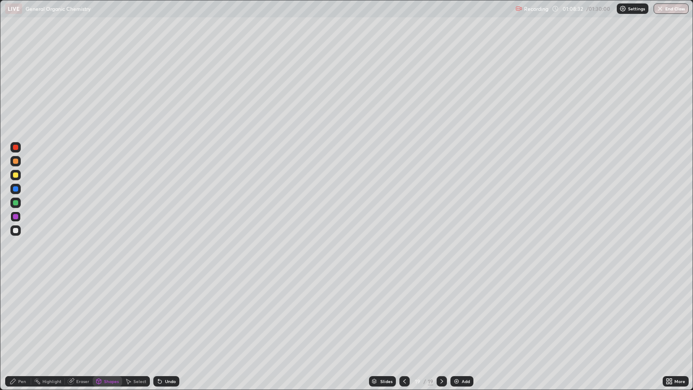
click at [29, 317] on div "Pen" at bounding box center [18, 381] width 26 height 10
click at [23, 317] on div "Pen" at bounding box center [22, 381] width 8 height 4
click at [16, 161] on div at bounding box center [15, 161] width 5 height 5
click at [171, 317] on div "Undo" at bounding box center [170, 381] width 11 height 4
click at [170, 317] on div "Undo" at bounding box center [170, 381] width 11 height 4
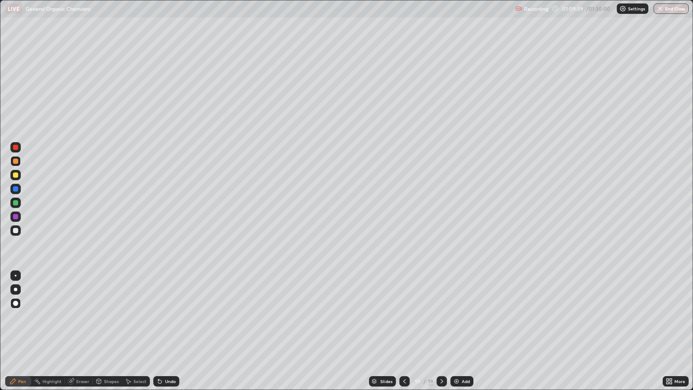
click at [17, 173] on div at bounding box center [15, 174] width 5 height 5
click at [16, 203] on div at bounding box center [15, 202] width 5 height 5
click at [465, 317] on div "Add" at bounding box center [466, 381] width 8 height 4
click at [111, 317] on div "Shapes" at bounding box center [111, 381] width 15 height 4
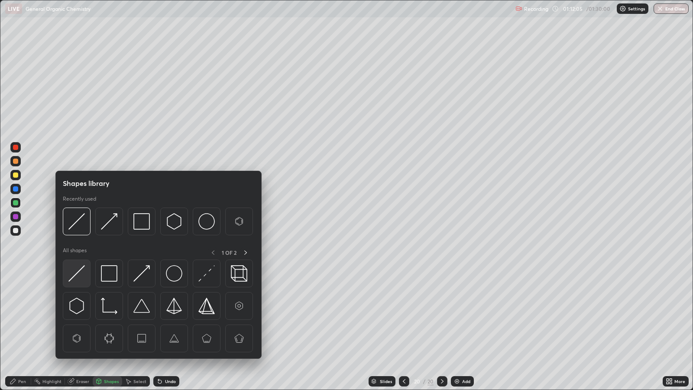
click at [78, 273] on img at bounding box center [76, 273] width 16 height 16
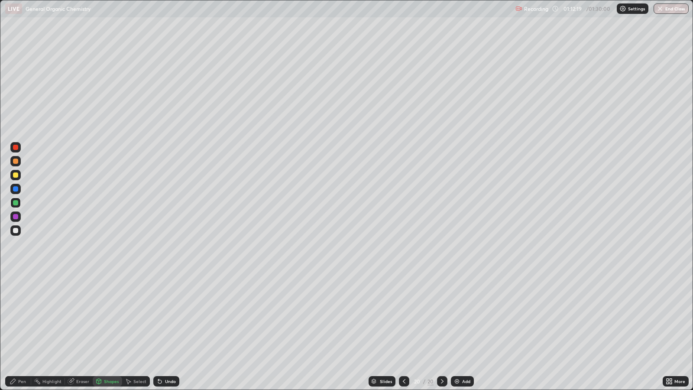
click at [13, 317] on icon at bounding box center [12, 381] width 5 height 5
click at [16, 175] on div at bounding box center [15, 174] width 5 height 5
click at [462, 317] on div "Add" at bounding box center [466, 381] width 8 height 4
click at [22, 317] on div "Pen" at bounding box center [22, 381] width 8 height 4
click at [401, 317] on div at bounding box center [404, 381] width 10 height 10
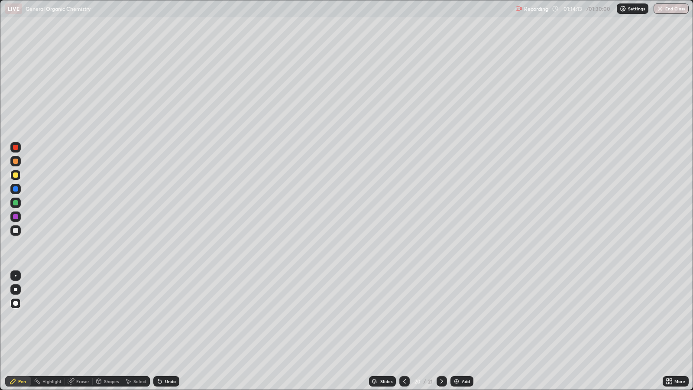
click at [405, 317] on icon at bounding box center [404, 381] width 7 height 7
click at [403, 317] on icon at bounding box center [404, 381] width 7 height 7
click at [404, 317] on div at bounding box center [404, 380] width 10 height 17
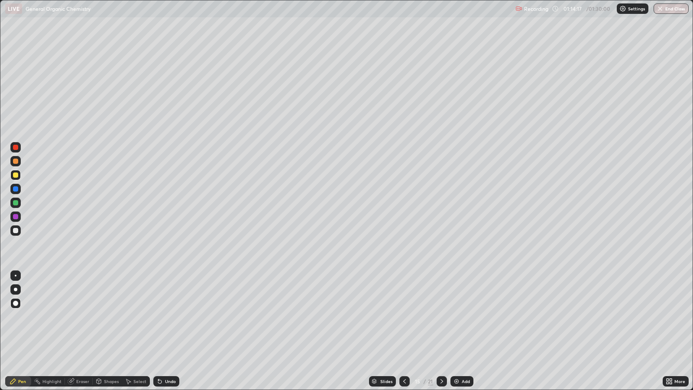
click at [403, 317] on icon at bounding box center [404, 381] width 7 height 7
click at [439, 317] on icon at bounding box center [441, 381] width 7 height 7
click at [440, 317] on icon at bounding box center [441, 381] width 7 height 7
click at [440, 317] on div at bounding box center [442, 381] width 10 height 10
click at [440, 317] on icon at bounding box center [441, 381] width 7 height 7
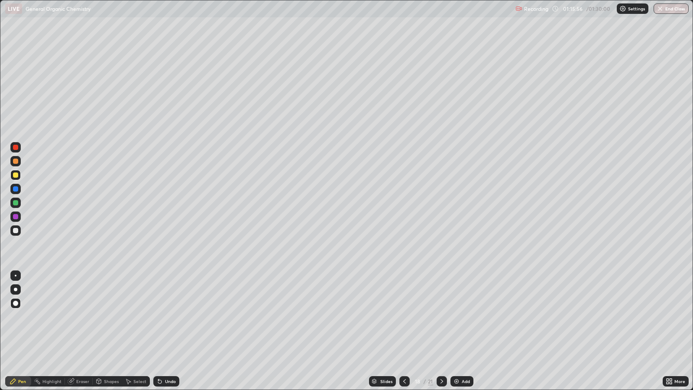
click at [442, 317] on div at bounding box center [442, 381] width 10 height 10
click at [440, 317] on icon at bounding box center [441, 381] width 7 height 7
click at [441, 317] on div at bounding box center [442, 381] width 10 height 10
click at [466, 317] on div "Add" at bounding box center [466, 381] width 8 height 4
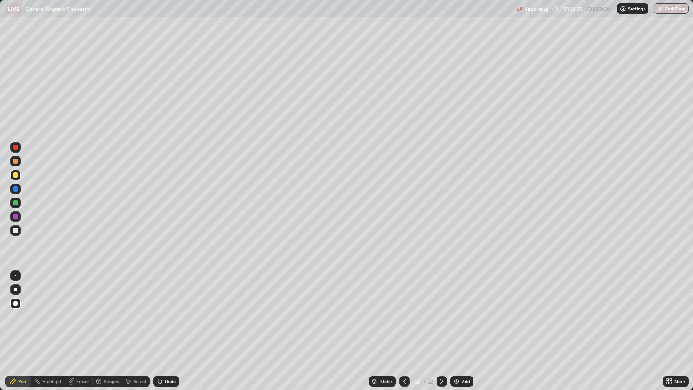
click at [107, 317] on div "Shapes" at bounding box center [111, 381] width 15 height 4
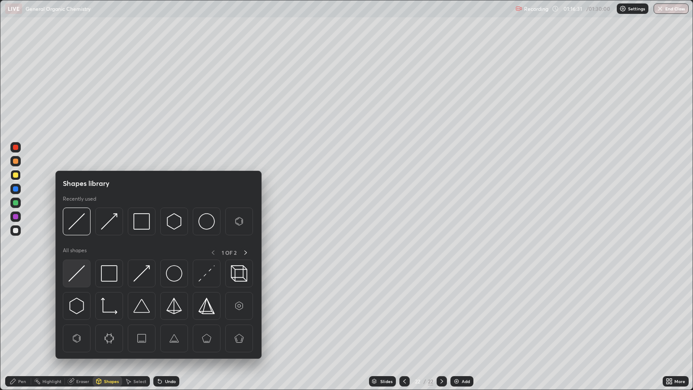
click at [82, 270] on img at bounding box center [76, 273] width 16 height 16
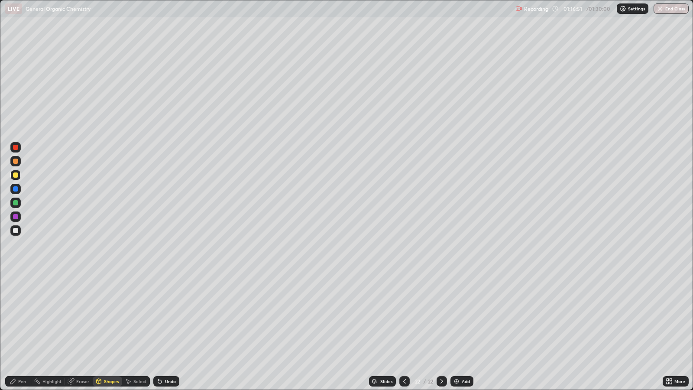
click at [138, 317] on div "Select" at bounding box center [139, 381] width 13 height 4
click at [137, 317] on div "Select" at bounding box center [139, 381] width 13 height 4
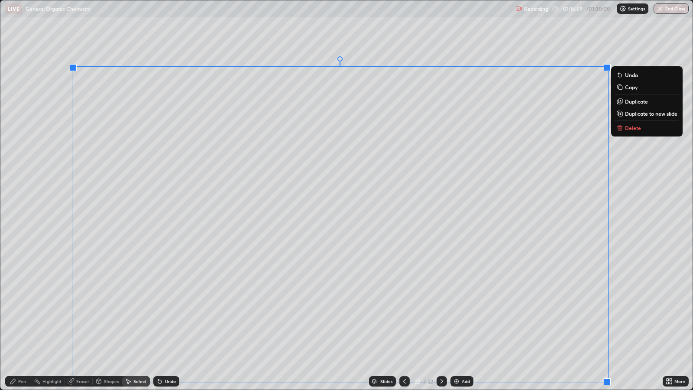
click at [649, 114] on p "Duplicate to new slide" at bounding box center [651, 113] width 52 height 7
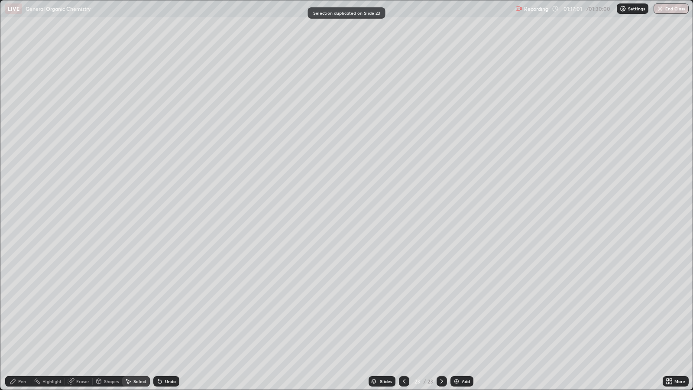
click at [403, 317] on div at bounding box center [404, 380] width 10 height 17
click at [35, 317] on circle at bounding box center [34, 380] width 1 height 1
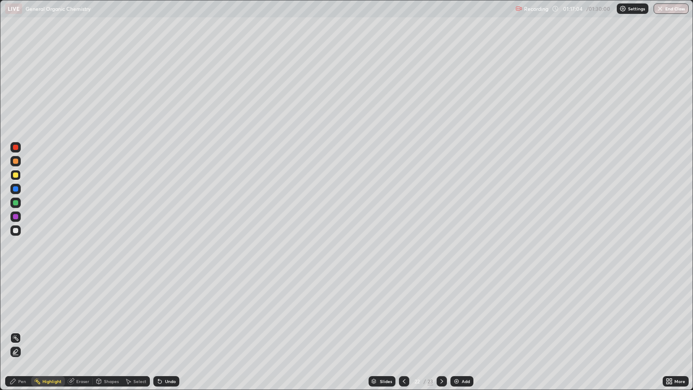
click at [15, 202] on div at bounding box center [15, 202] width 5 height 5
click at [167, 317] on div "Undo" at bounding box center [170, 381] width 11 height 4
click at [17, 317] on div "Pen" at bounding box center [18, 381] width 26 height 10
click at [441, 317] on icon at bounding box center [441, 381] width 7 height 7
click at [403, 317] on icon at bounding box center [404, 381] width 7 height 7
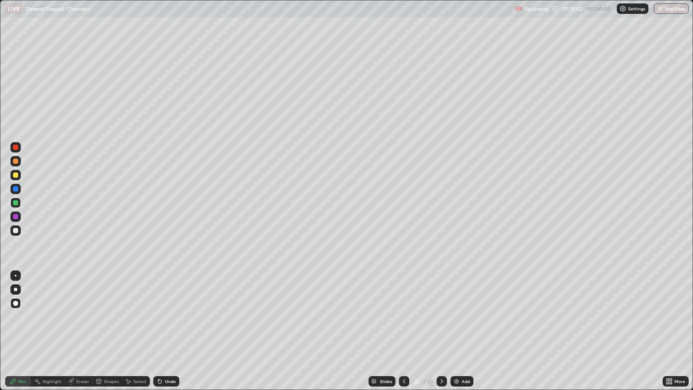
click at [108, 317] on div "Shapes" at bounding box center [111, 381] width 15 height 4
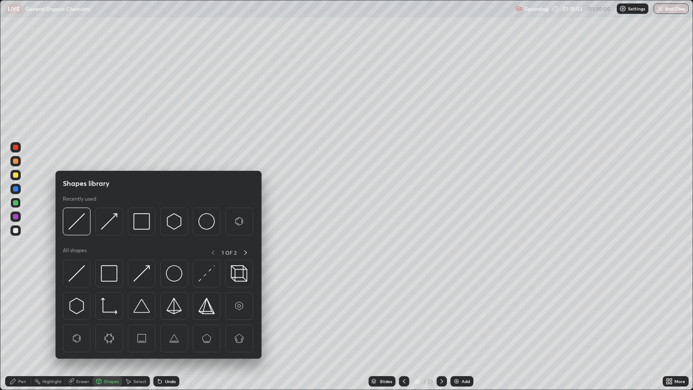
click at [136, 317] on div "Select" at bounding box center [139, 381] width 13 height 4
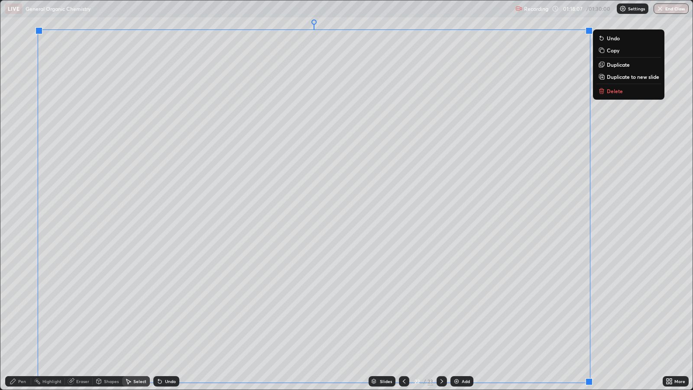
click at [613, 75] on p "Duplicate to new slide" at bounding box center [633, 76] width 52 height 7
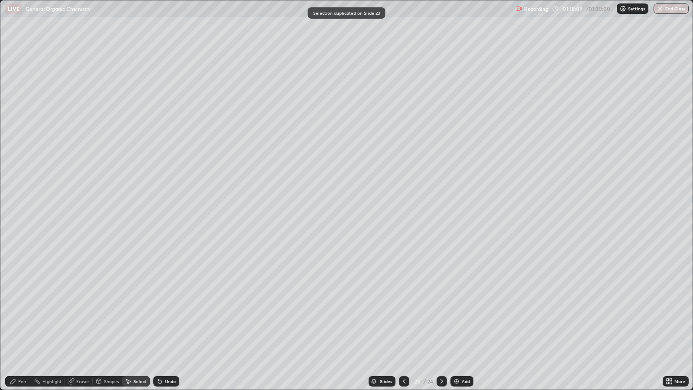
click at [404, 317] on icon at bounding box center [404, 381] width 7 height 7
click at [23, 317] on div "Pen" at bounding box center [22, 381] width 8 height 4
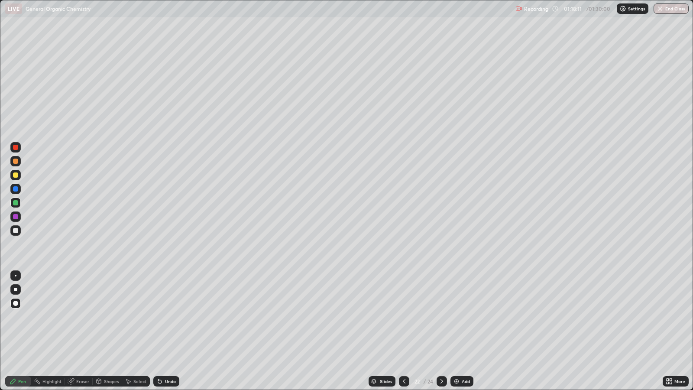
click at [16, 217] on div at bounding box center [15, 216] width 5 height 5
click at [110, 317] on div "Shapes" at bounding box center [111, 381] width 15 height 4
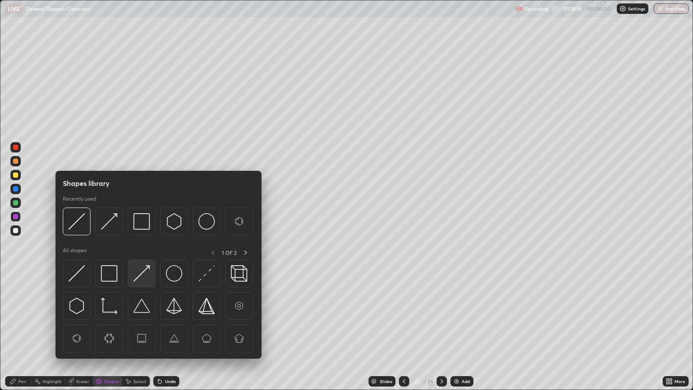
click at [144, 268] on img at bounding box center [141, 273] width 16 height 16
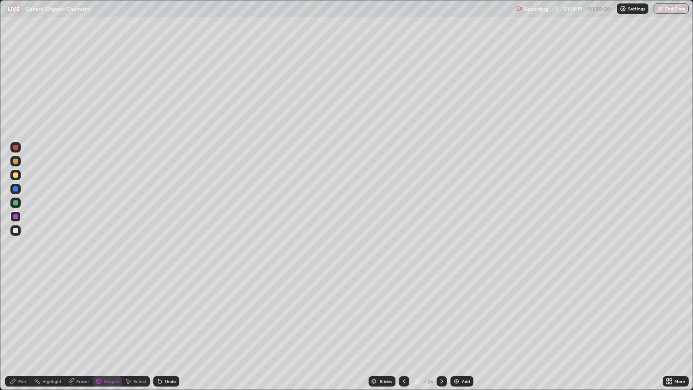
click at [440, 317] on icon at bounding box center [441, 381] width 7 height 7
click at [403, 317] on icon at bounding box center [404, 381] width 7 height 7
click at [23, 317] on div "Pen" at bounding box center [22, 381] width 8 height 4
click at [16, 175] on div at bounding box center [15, 174] width 5 height 5
click at [16, 217] on div at bounding box center [15, 216] width 5 height 5
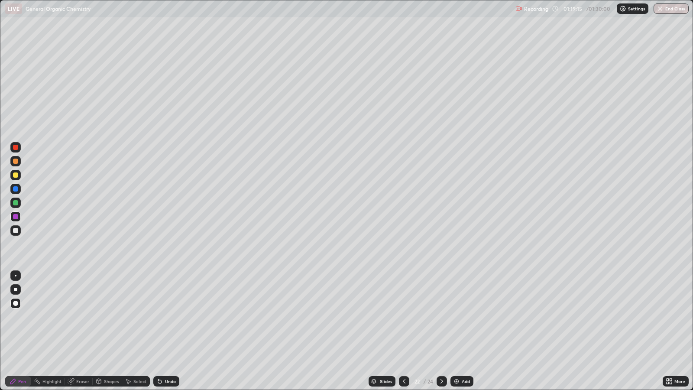
click at [19, 230] on div at bounding box center [15, 230] width 10 height 10
click at [15, 217] on div at bounding box center [15, 216] width 5 height 5
click at [16, 200] on div at bounding box center [15, 202] width 5 height 5
click at [444, 317] on div at bounding box center [442, 380] width 10 height 17
click at [17, 216] on div at bounding box center [15, 216] width 5 height 5
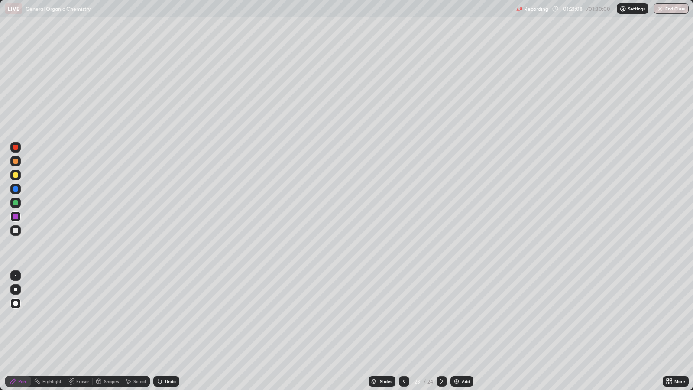
click at [16, 231] on div at bounding box center [15, 230] width 5 height 5
click at [16, 217] on div at bounding box center [15, 216] width 5 height 5
click at [17, 163] on div at bounding box center [15, 161] width 10 height 10
click at [16, 202] on div at bounding box center [15, 202] width 5 height 5
click at [403, 317] on icon at bounding box center [404, 381] width 7 height 7
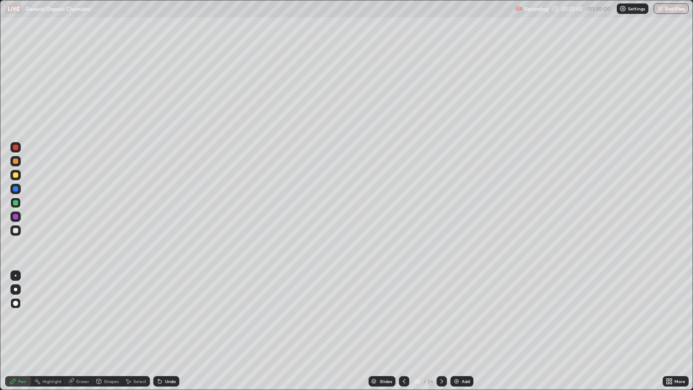
click at [406, 317] on div at bounding box center [404, 381] width 10 height 10
click at [442, 317] on div at bounding box center [442, 381] width 10 height 10
click at [441, 317] on icon at bounding box center [441, 381] width 7 height 7
click at [403, 317] on icon at bounding box center [404, 381] width 7 height 7
click at [441, 317] on icon at bounding box center [441, 381] width 3 height 4
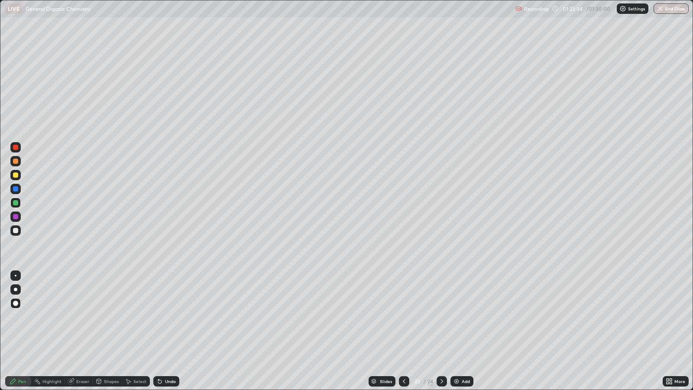
click at [463, 317] on div "Add" at bounding box center [466, 381] width 8 height 4
click at [403, 317] on icon at bounding box center [404, 381] width 7 height 7
click at [407, 317] on div at bounding box center [404, 380] width 10 height 17
click at [403, 317] on icon at bounding box center [404, 381] width 7 height 7
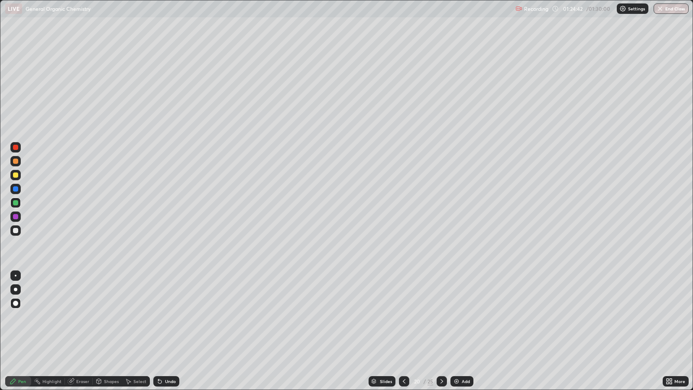
click at [403, 317] on icon at bounding box center [404, 381] width 7 height 7
click at [405, 317] on icon at bounding box center [404, 381] width 7 height 7
click at [403, 317] on icon at bounding box center [404, 381] width 7 height 7
click at [407, 317] on div at bounding box center [404, 380] width 10 height 17
click at [408, 317] on div at bounding box center [404, 380] width 10 height 17
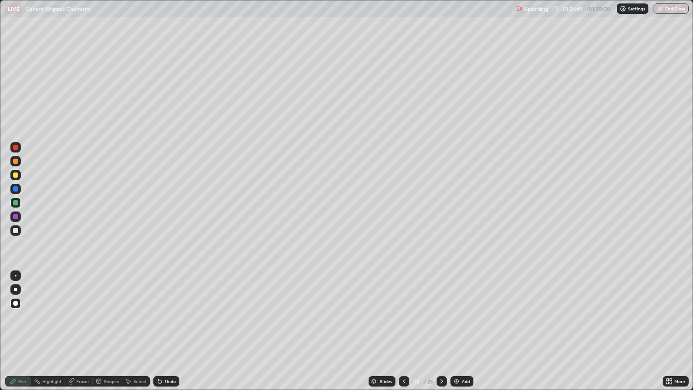
click at [403, 317] on icon at bounding box center [404, 381] width 7 height 7
click at [441, 317] on icon at bounding box center [441, 381] width 7 height 7
click at [599, 10] on div "/ 01:30:00" at bounding box center [599, 8] width 27 height 5
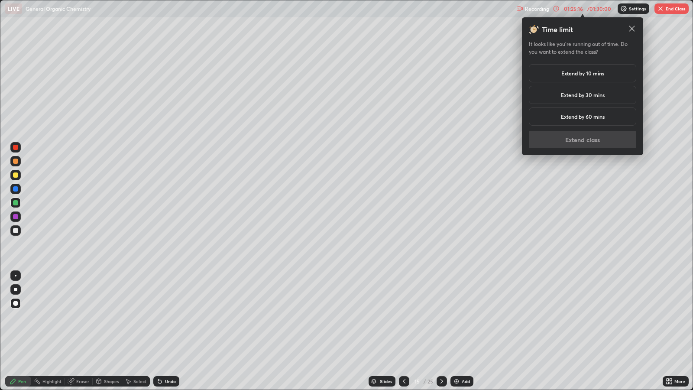
click at [603, 72] on h5 "Extend by 10 mins" at bounding box center [582, 73] width 43 height 8
click at [609, 140] on button "Extend class" at bounding box center [582, 139] width 107 height 17
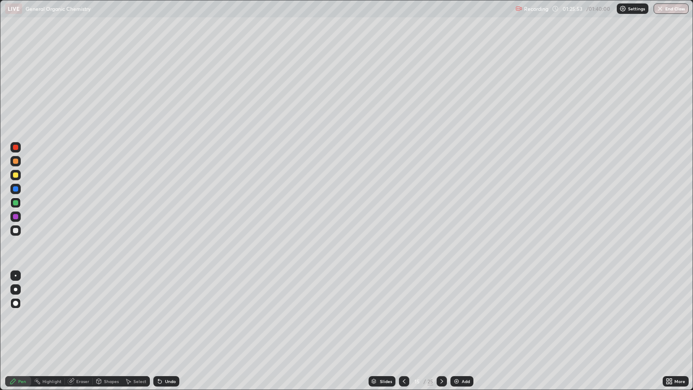
click at [437, 317] on div at bounding box center [442, 380] width 10 height 17
click at [443, 317] on icon at bounding box center [441, 381] width 7 height 7
click at [442, 317] on icon at bounding box center [441, 381] width 7 height 7
click at [441, 317] on icon at bounding box center [441, 381] width 7 height 7
click at [444, 317] on icon at bounding box center [441, 381] width 7 height 7
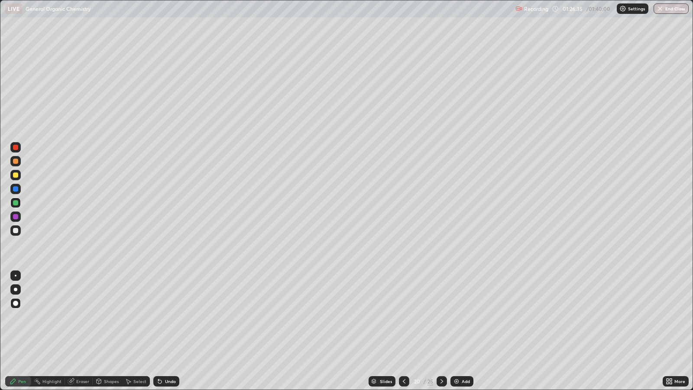
click at [440, 317] on div at bounding box center [442, 381] width 10 height 10
click at [442, 317] on icon at bounding box center [441, 381] width 7 height 7
click at [443, 317] on icon at bounding box center [441, 381] width 7 height 7
click at [405, 317] on icon at bounding box center [404, 381] width 7 height 7
click at [444, 317] on icon at bounding box center [441, 381] width 7 height 7
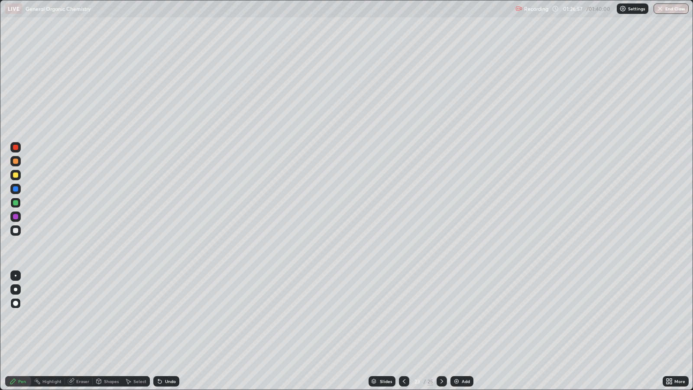
click at [445, 317] on div at bounding box center [442, 381] width 10 height 10
click at [441, 317] on icon at bounding box center [441, 381] width 7 height 7
click at [442, 317] on div at bounding box center [442, 381] width 10 height 10
click at [667, 13] on button "End Class" at bounding box center [671, 8] width 35 height 10
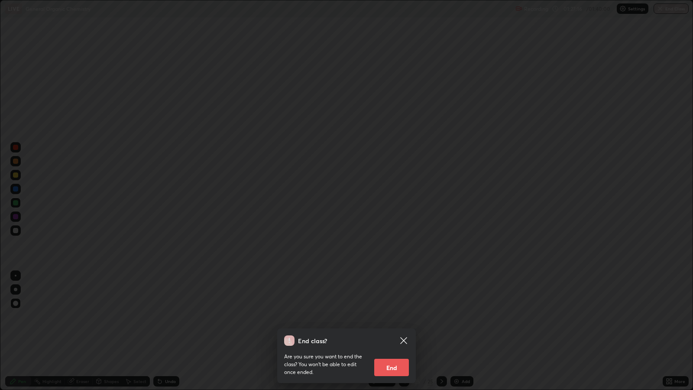
click at [430, 317] on div "End class? Are you sure you want to end the class? You won’t be able to edit on…" at bounding box center [346, 195] width 693 height 390
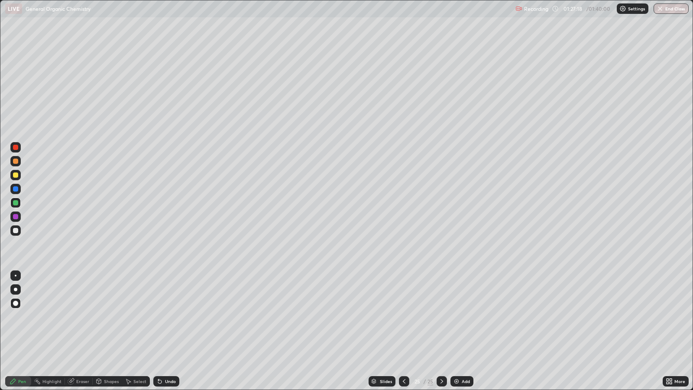
click at [667, 10] on button "End Class" at bounding box center [671, 8] width 35 height 10
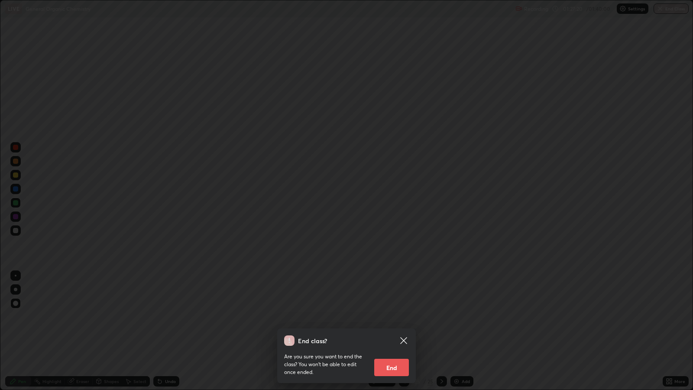
click at [399, 317] on button "End" at bounding box center [391, 367] width 35 height 17
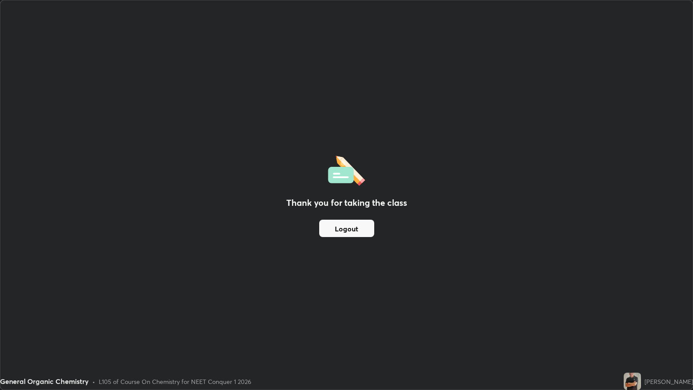
click at [361, 230] on button "Logout" at bounding box center [346, 228] width 55 height 17
